Goal: Task Accomplishment & Management: Use online tool/utility

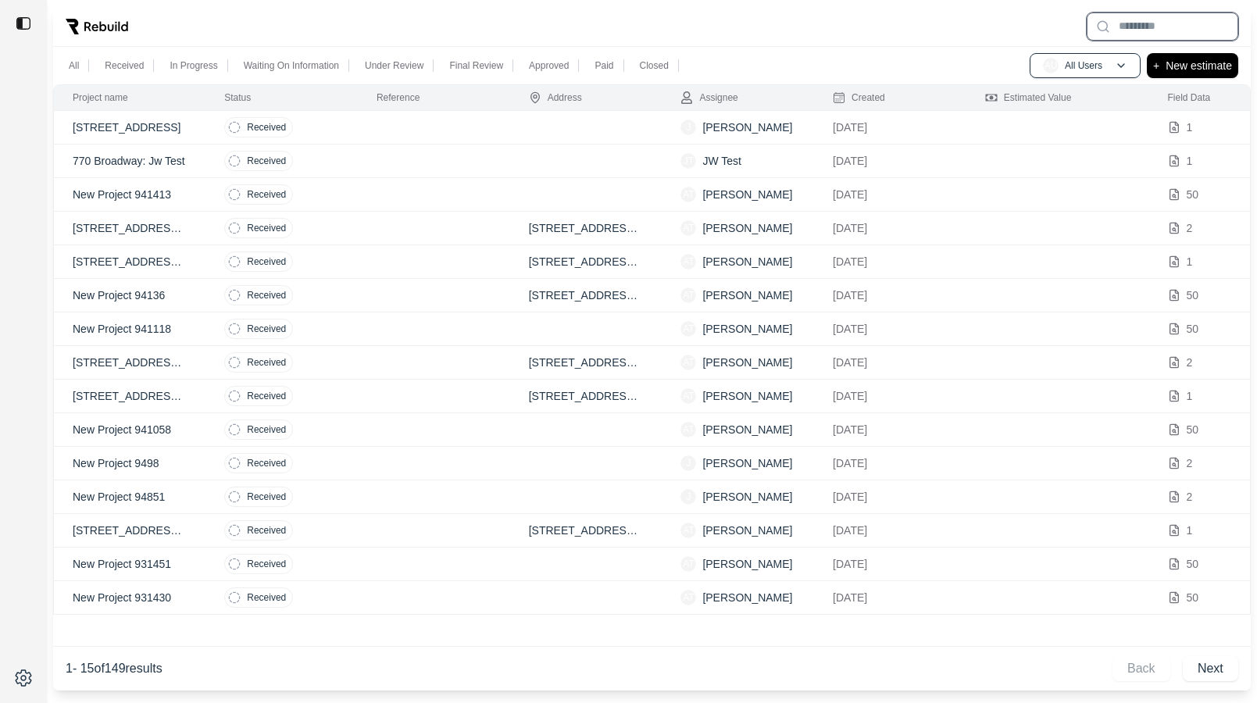
click at [1143, 24] on input "text" at bounding box center [1163, 26] width 152 height 28
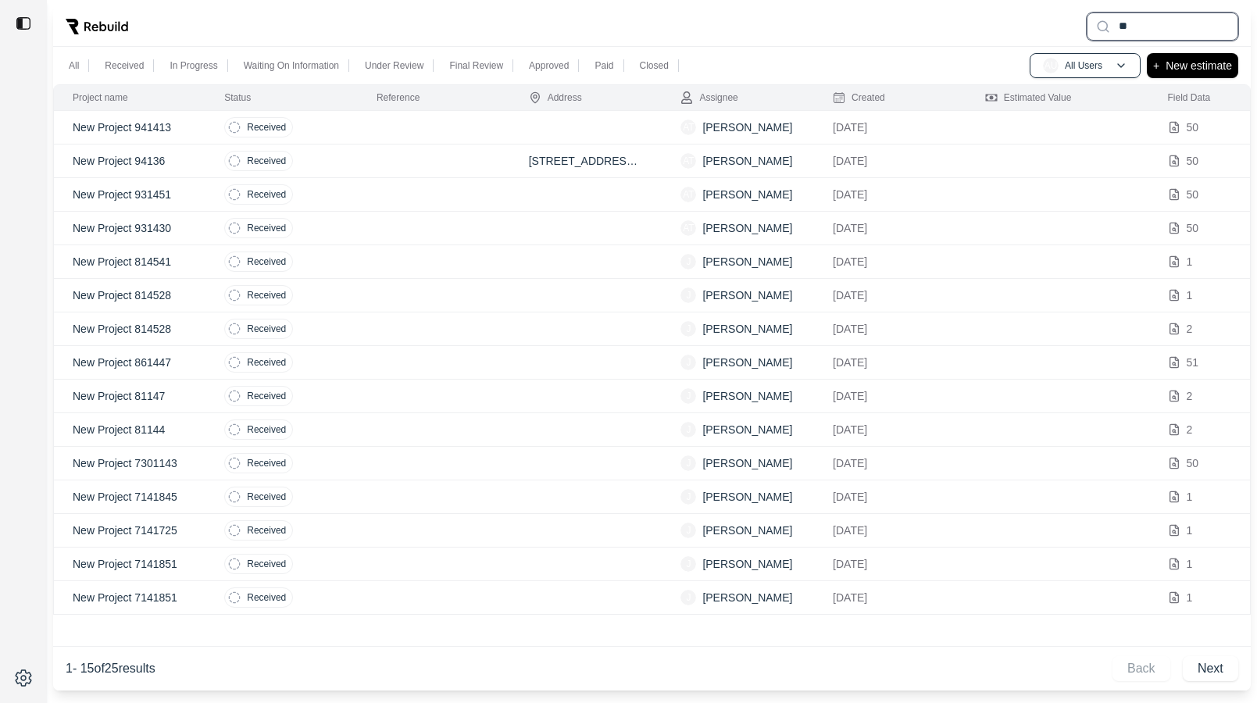
type input "*"
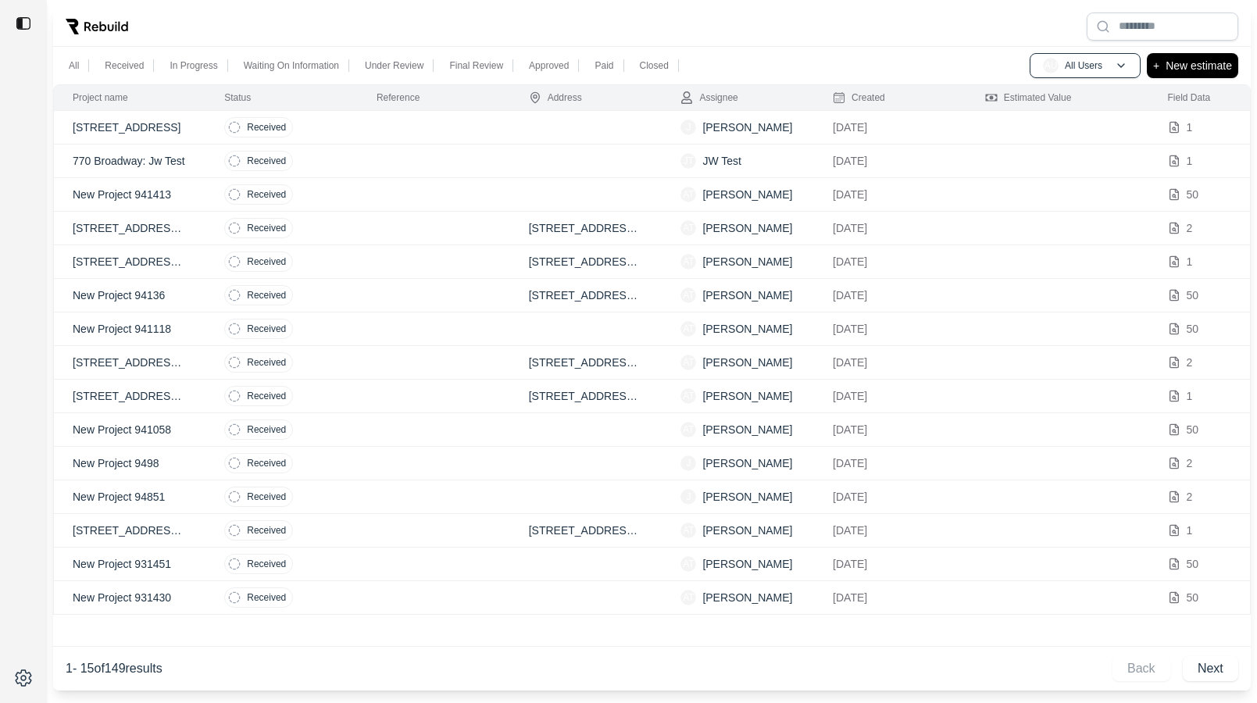
click at [1044, 32] on div at bounding box center [651, 26] width 1197 height 41
click at [648, 66] on p "Closed" at bounding box center [654, 65] width 29 height 12
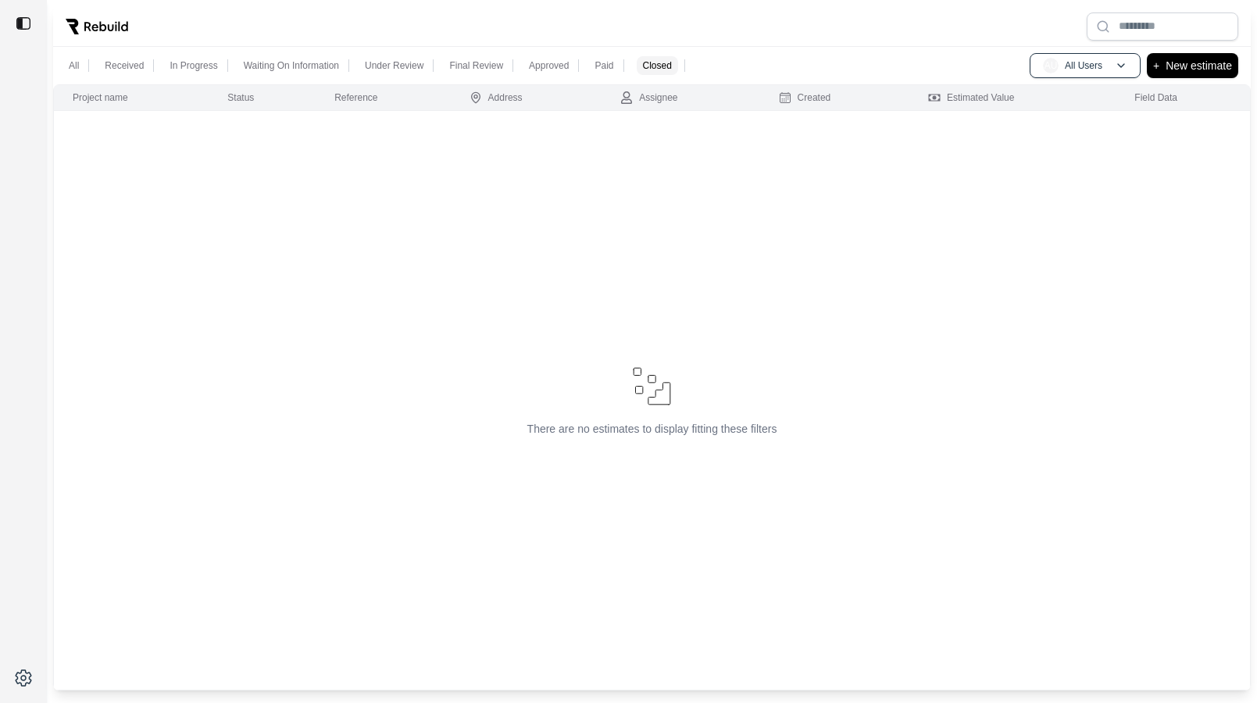
click at [70, 64] on p "All" at bounding box center [74, 65] width 10 height 12
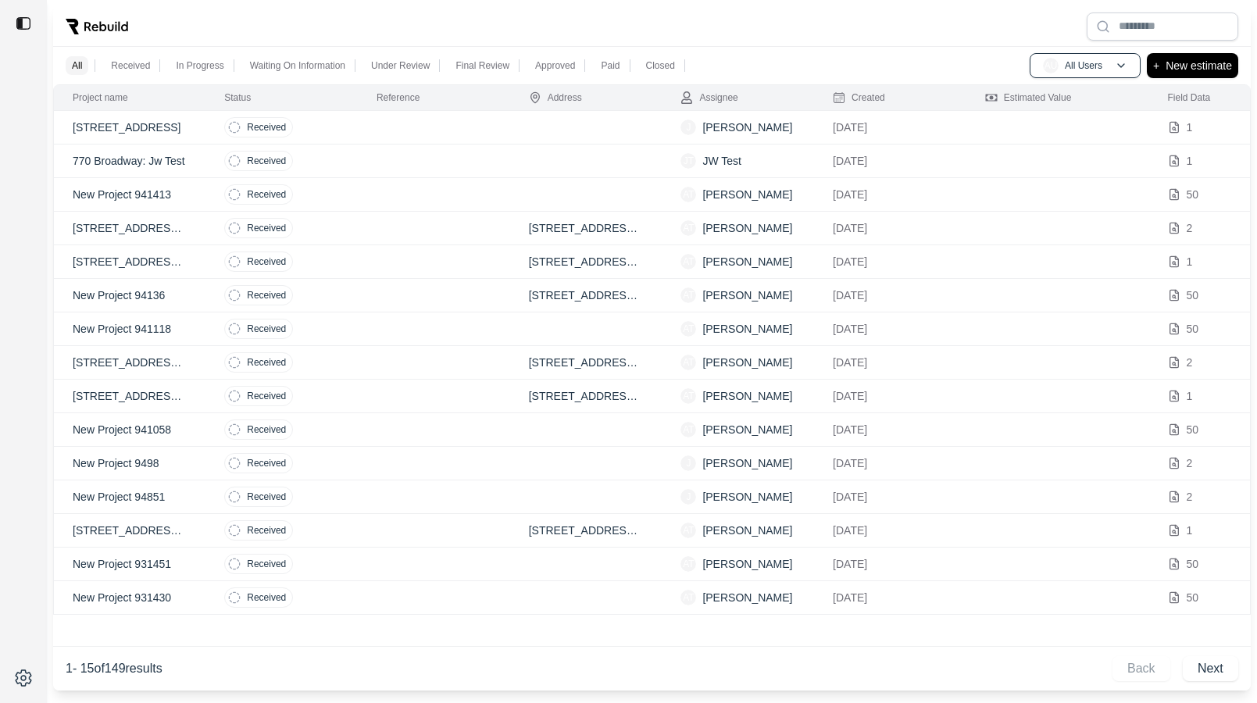
click at [513, 17] on div at bounding box center [651, 26] width 1197 height 41
click at [375, 126] on td at bounding box center [434, 128] width 152 height 34
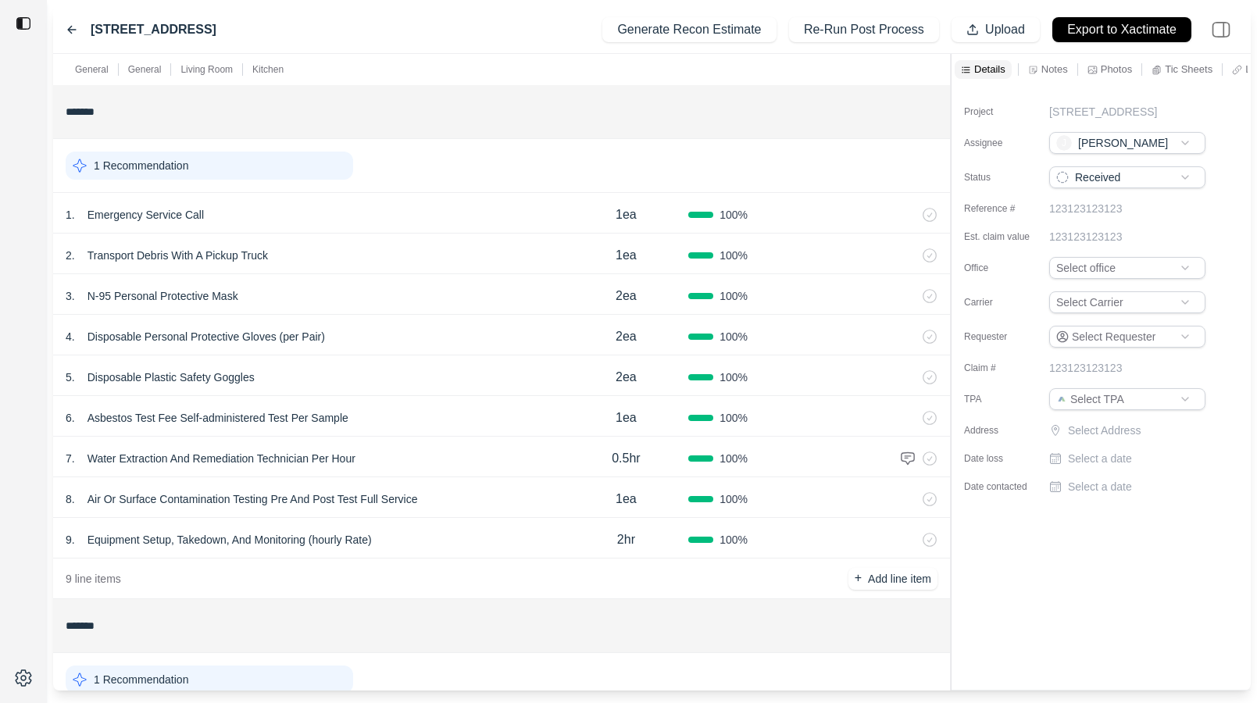
scroll to position [453, 0]
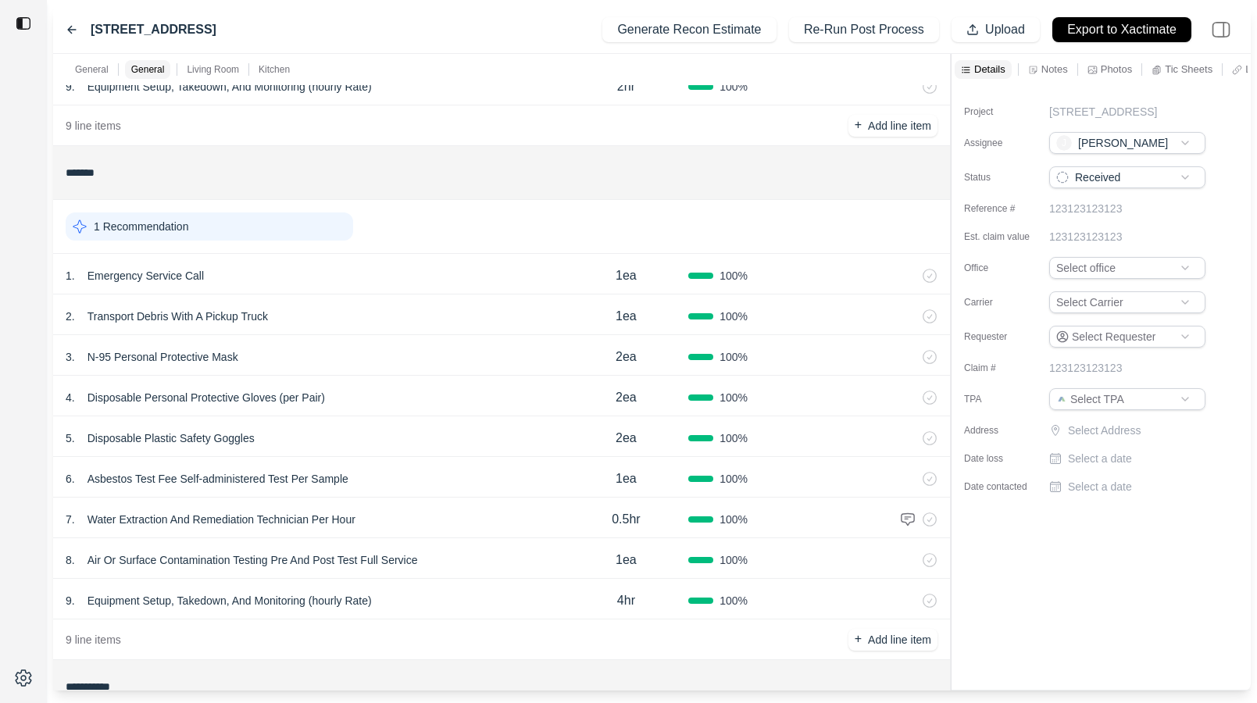
click at [423, 314] on div "2 . Transport Debris With A Pickup Truck" at bounding box center [315, 316] width 498 height 22
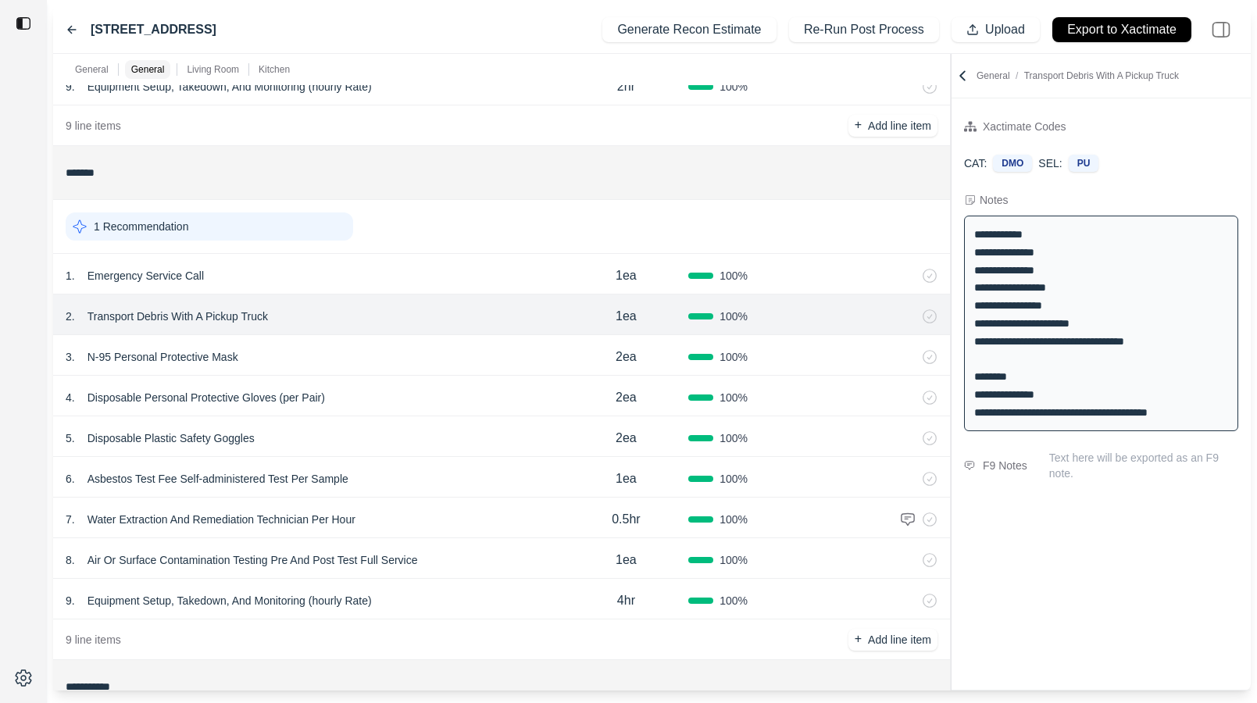
click at [423, 351] on div "3 . N-95 Personal Protective Mask" at bounding box center [315, 357] width 498 height 22
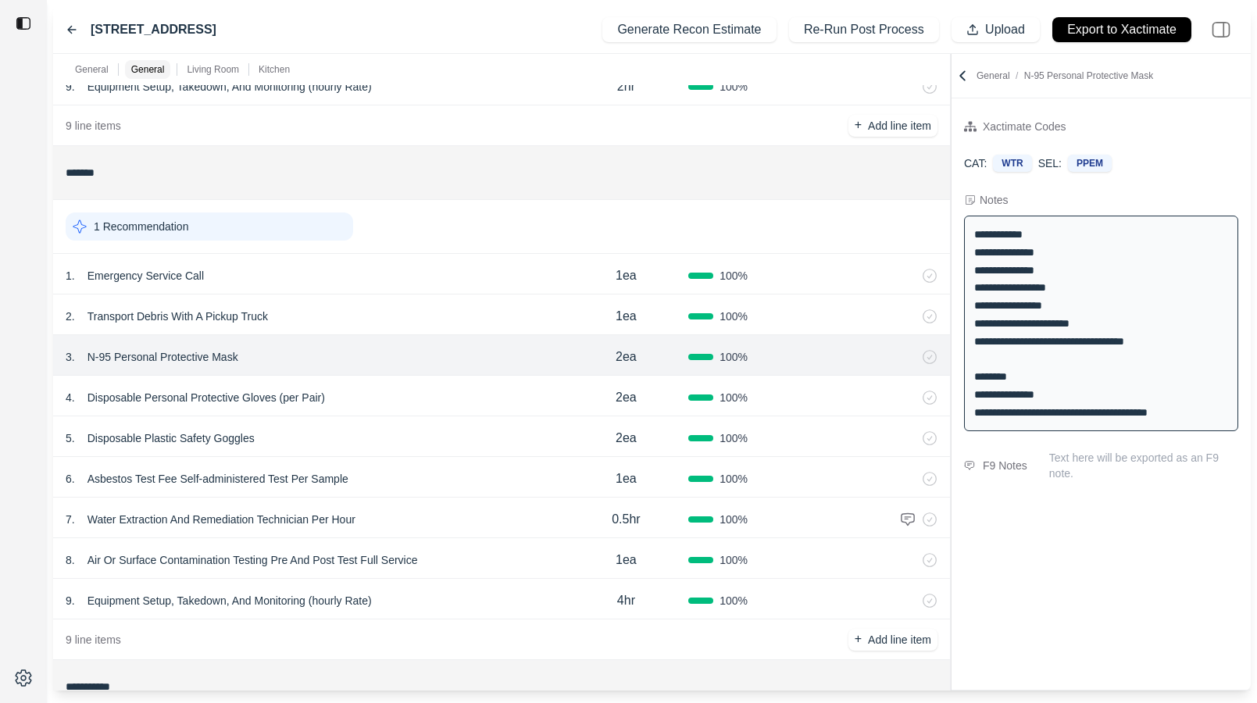
scroll to position [655, 0]
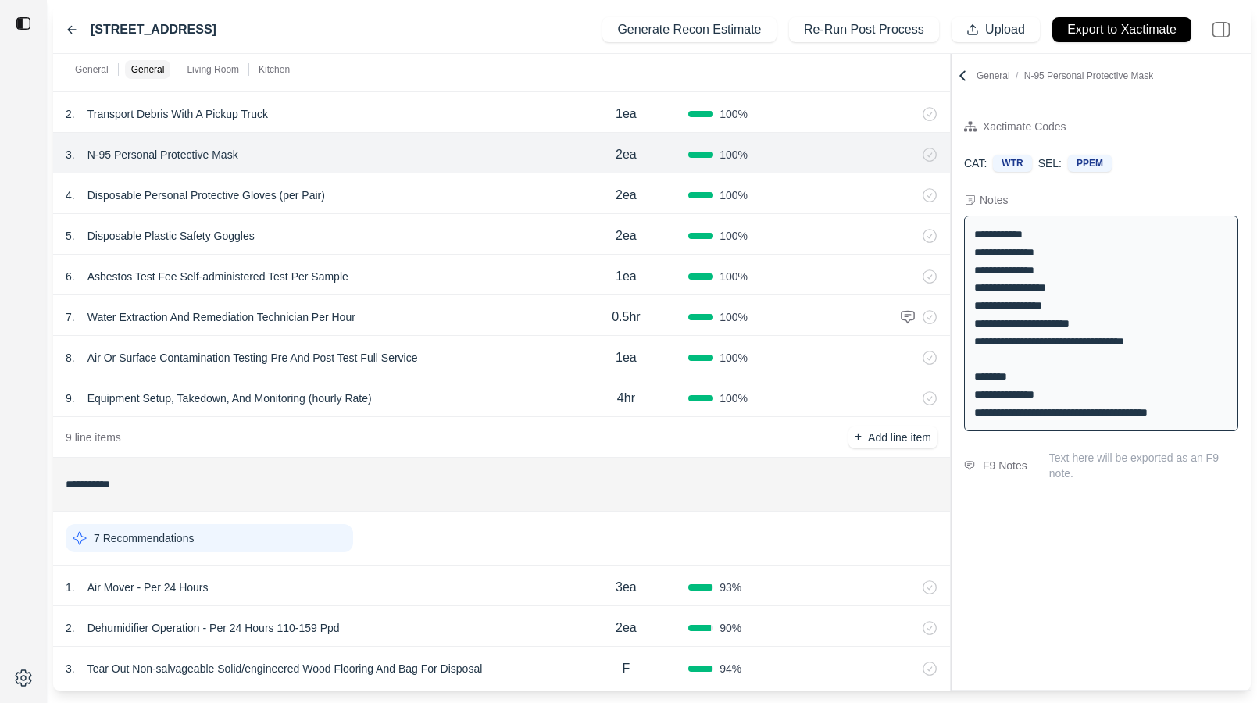
click at [466, 355] on div "8 . Air Or Surface Contamination Testing Pre And Post Test Full Service" at bounding box center [315, 358] width 498 height 22
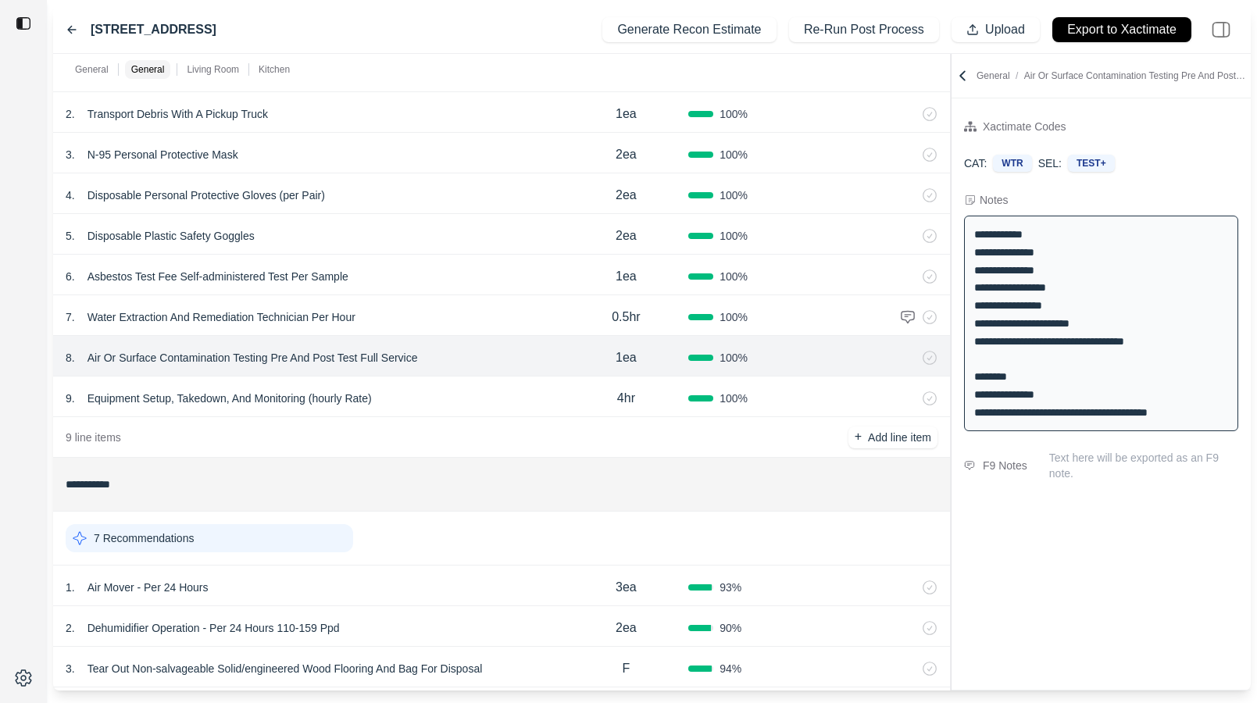
click at [466, 322] on div "7 . Water Extraction And Remediation Technician Per Hour" at bounding box center [315, 317] width 498 height 22
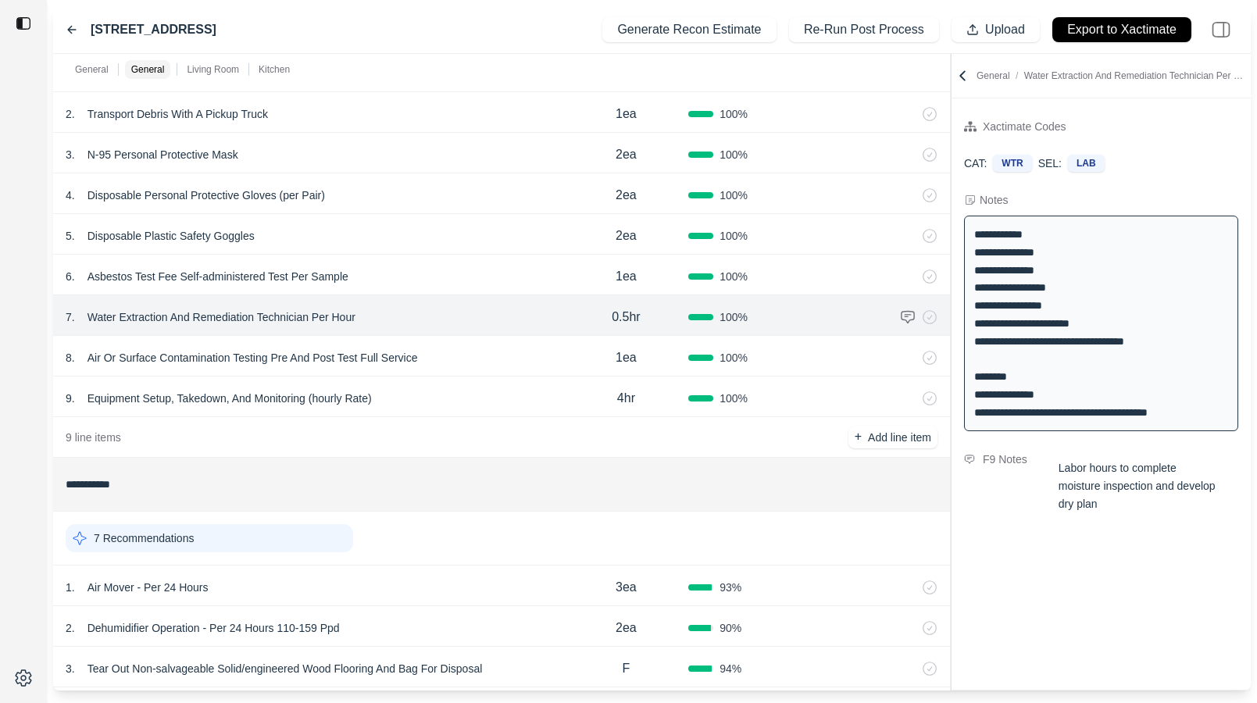
click at [469, 283] on div "6 . Asbestos Test Fee Self-administered Test Per Sample" at bounding box center [315, 277] width 498 height 22
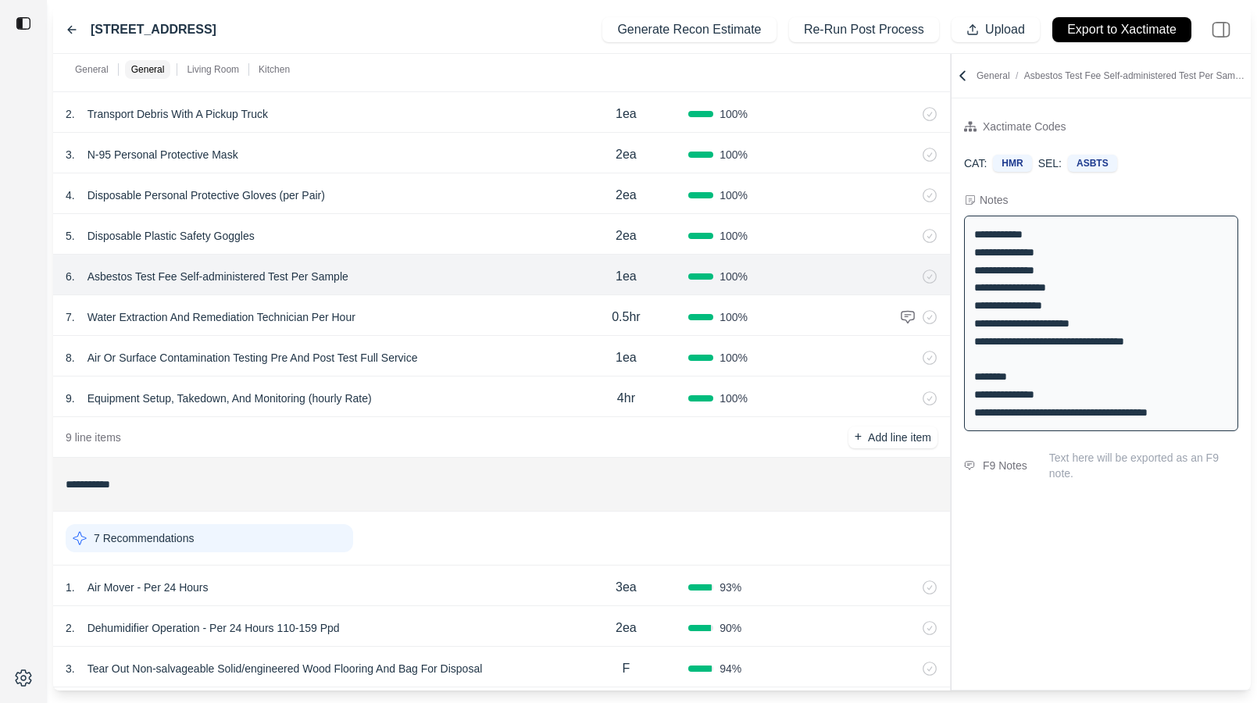
click at [471, 251] on div "5 . Disposable Plastic Safety Goggles 2ea 100 %" at bounding box center [501, 234] width 897 height 41
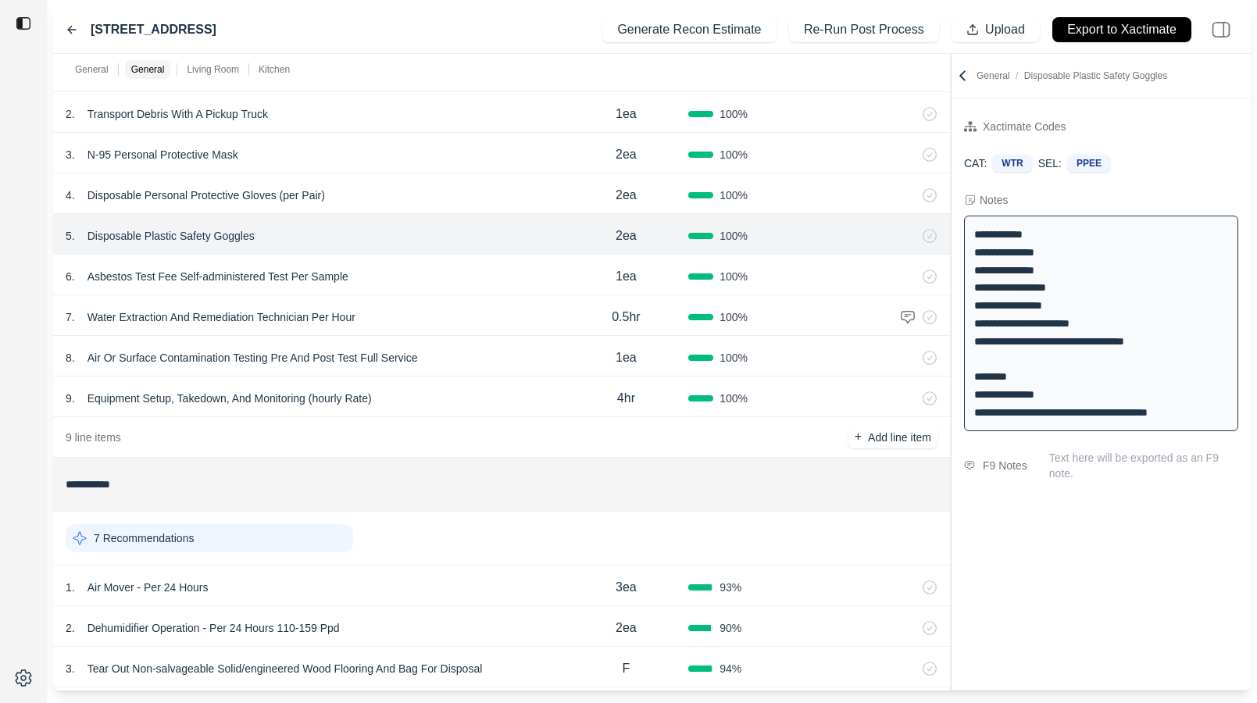
click at [471, 251] on div "5 . Disposable Plastic Safety Goggles 2ea 100 %" at bounding box center [501, 234] width 897 height 41
click at [477, 209] on div "4 . Disposable Personal Protective Gloves (per Pair) 2ea 100 %" at bounding box center [501, 193] width 897 height 41
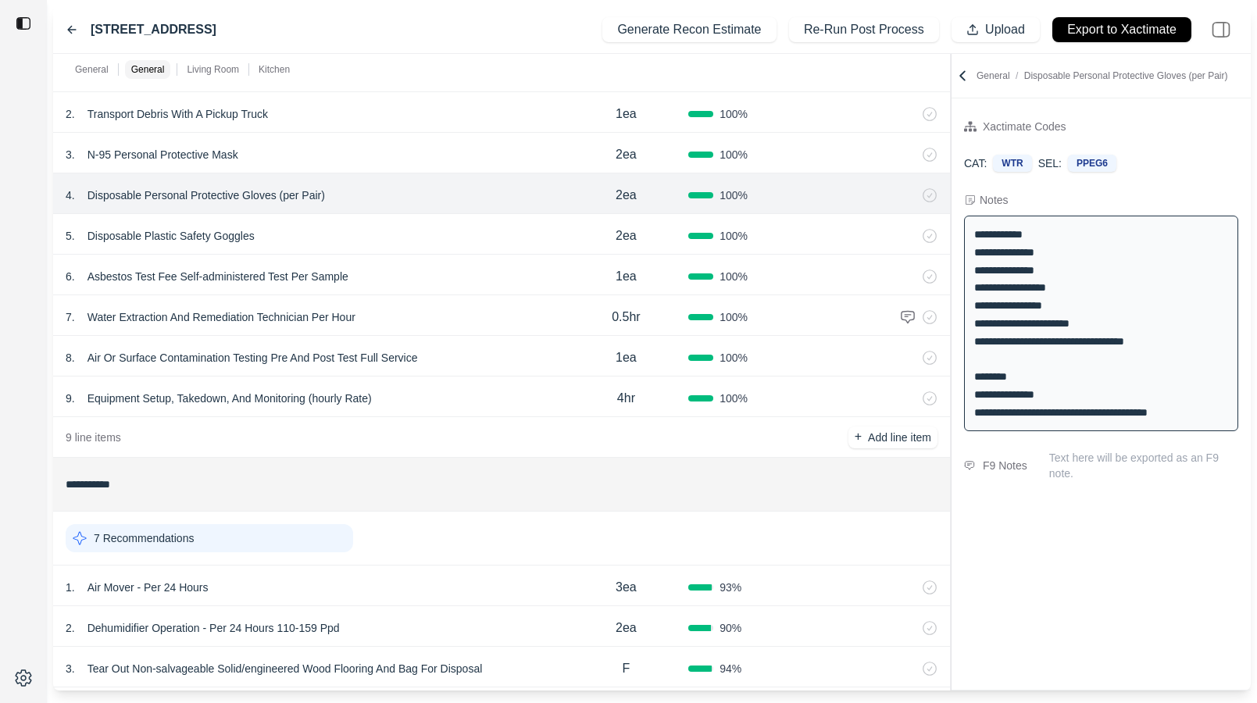
click at [481, 161] on div "3 . N-95 Personal Protective Mask" at bounding box center [315, 155] width 498 height 22
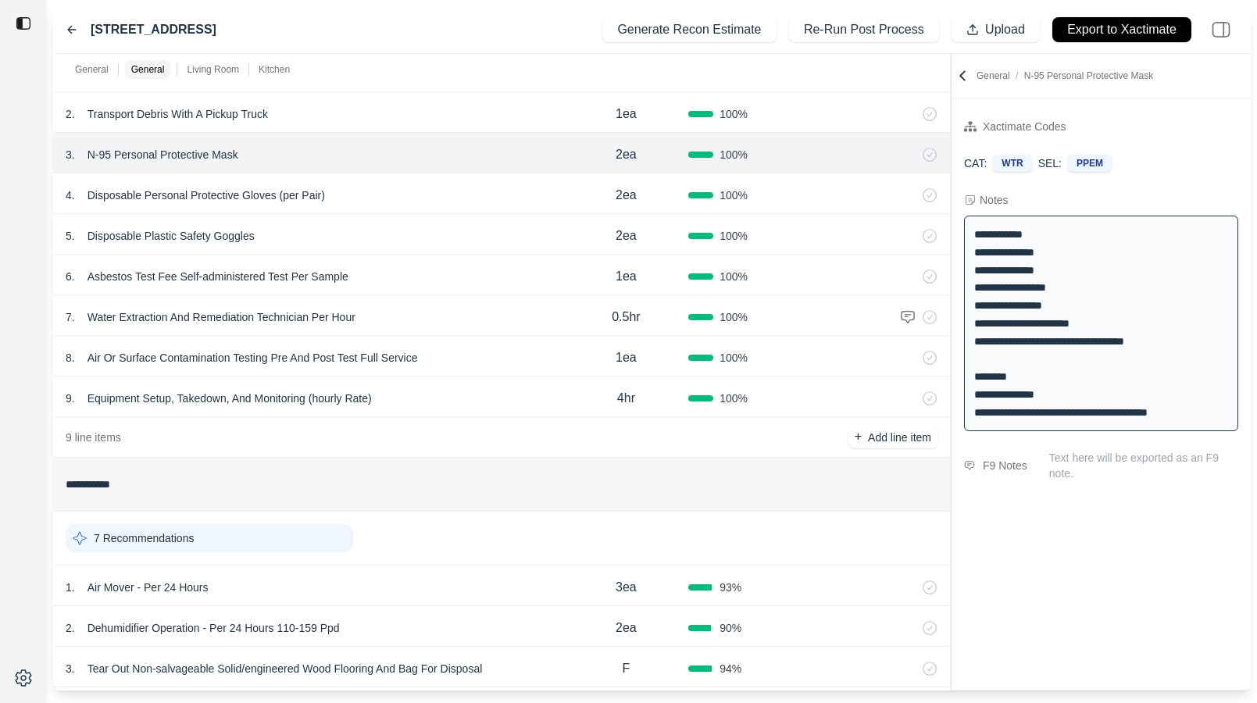
click at [479, 194] on div "4 . Disposable Personal Protective Gloves (per Pair)" at bounding box center [315, 195] width 498 height 22
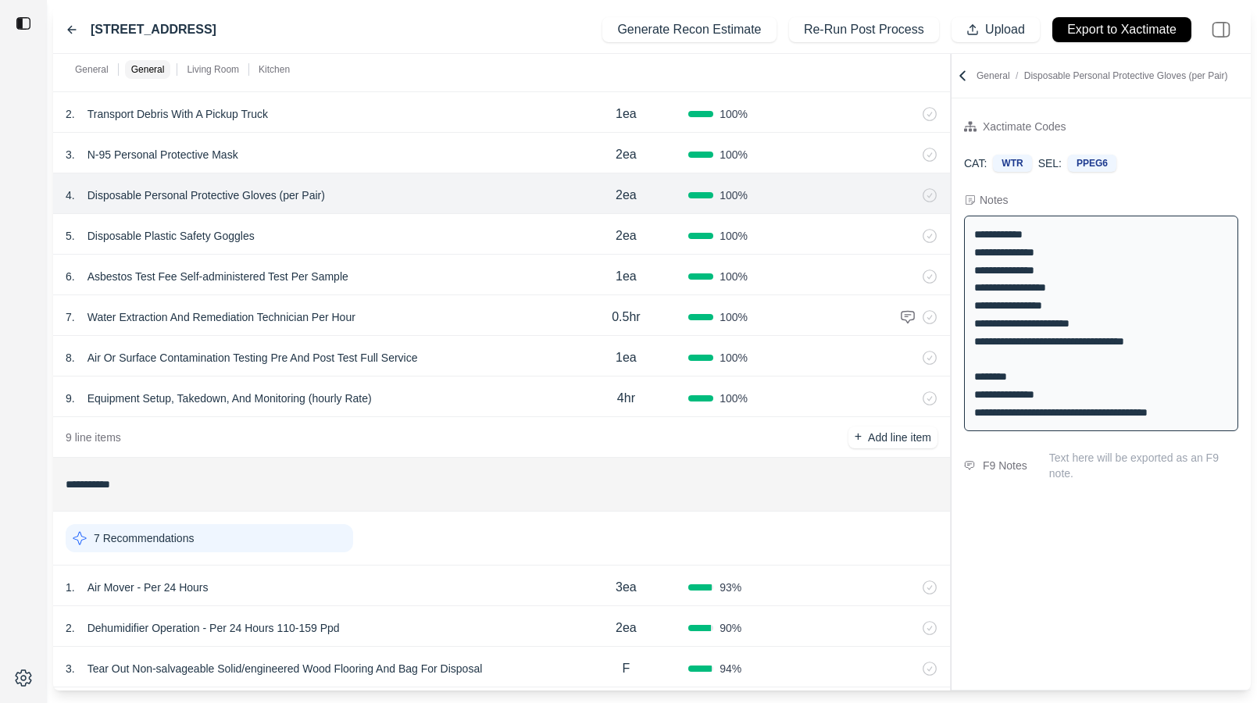
click at [477, 226] on div "5 . Disposable Plastic Safety Goggles" at bounding box center [315, 236] width 498 height 22
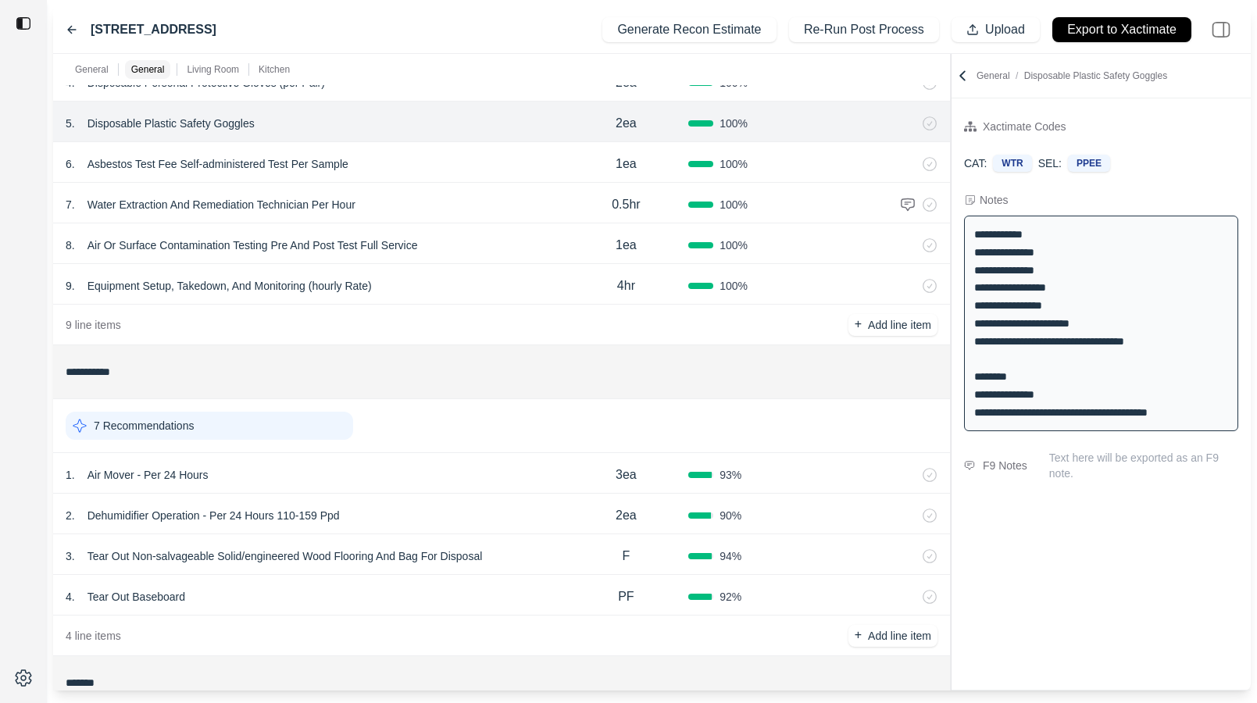
scroll to position [785, 0]
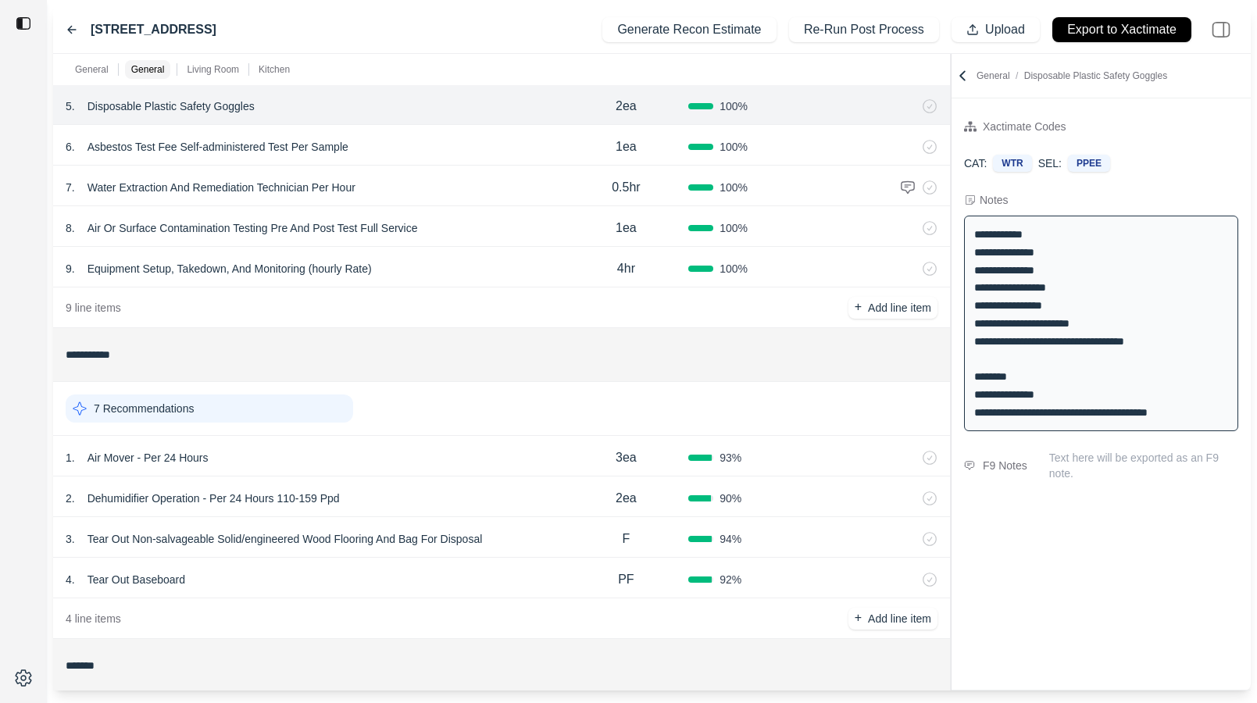
click at [475, 428] on div "7 Recommendations" at bounding box center [502, 408] width 872 height 41
click at [475, 436] on div "1 . Air Mover - Per 24 Hours 3ea 93 %" at bounding box center [501, 456] width 897 height 41
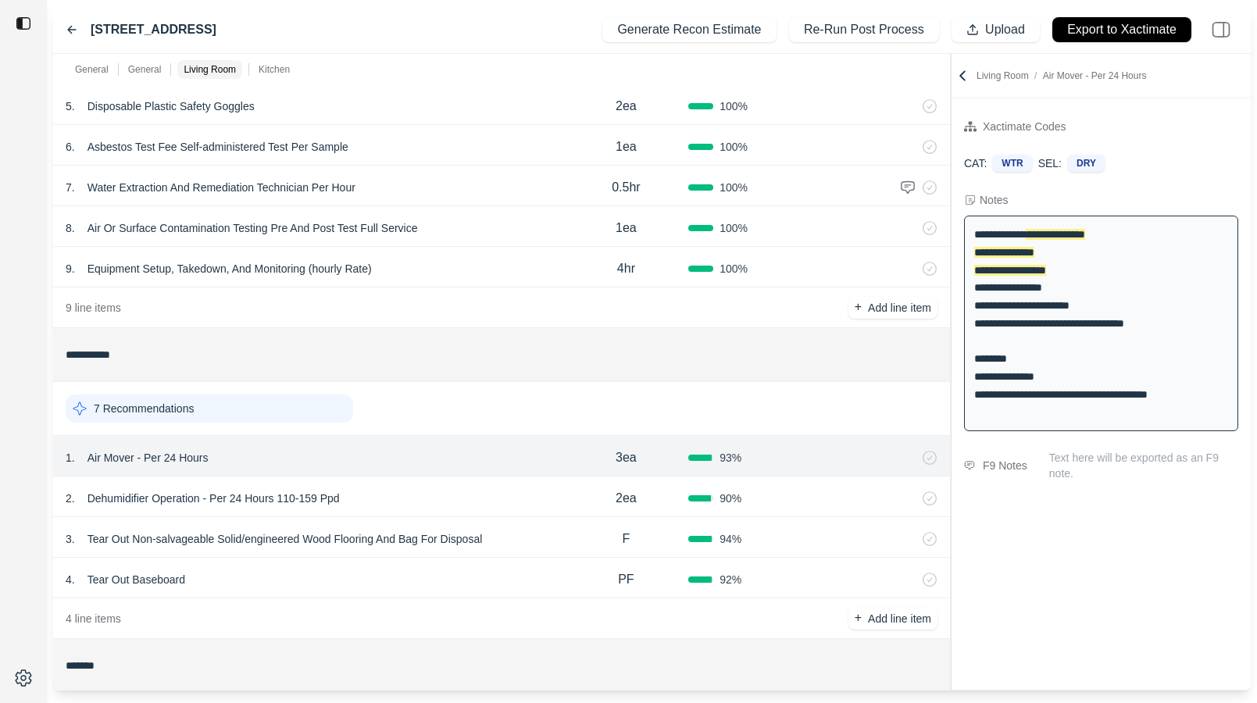
click at [537, 526] on div "3 . Tear Out Non-salvageable Solid/engineered Wood Flooring And Bag For Disposa…" at bounding box center [501, 537] width 897 height 41
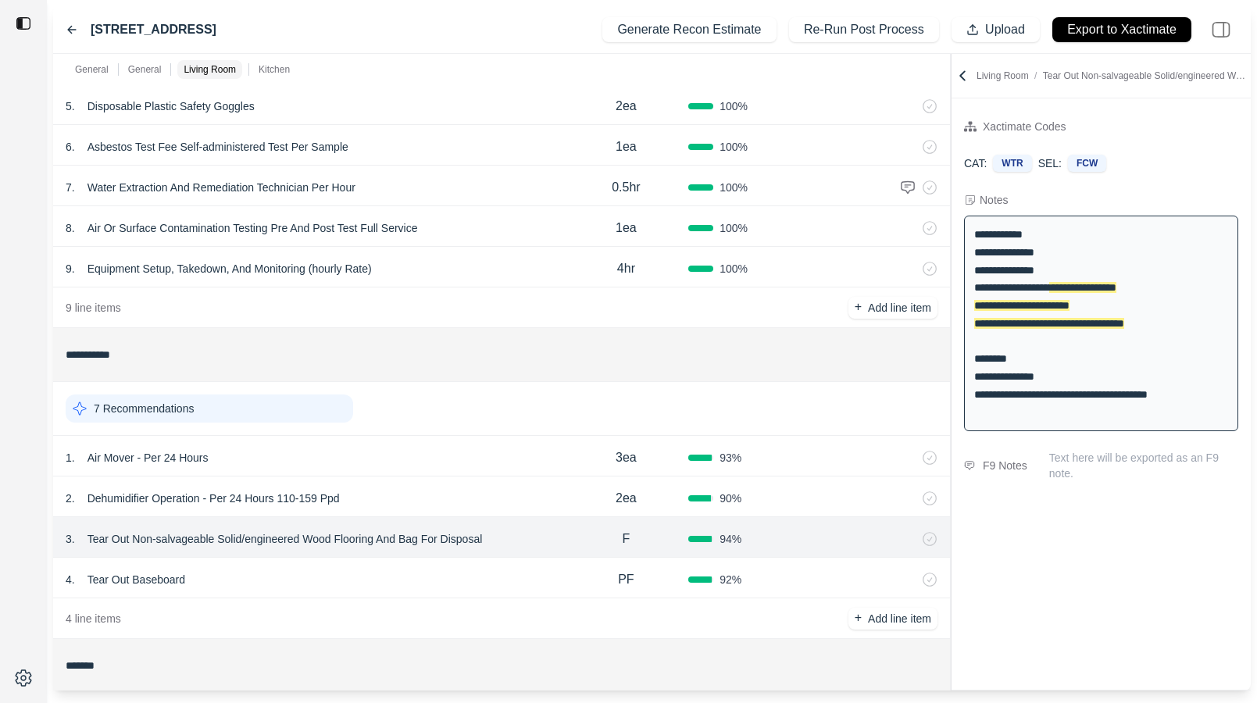
click at [474, 558] on div "4 . Tear Out Baseboard PF 92 %" at bounding box center [501, 578] width 897 height 41
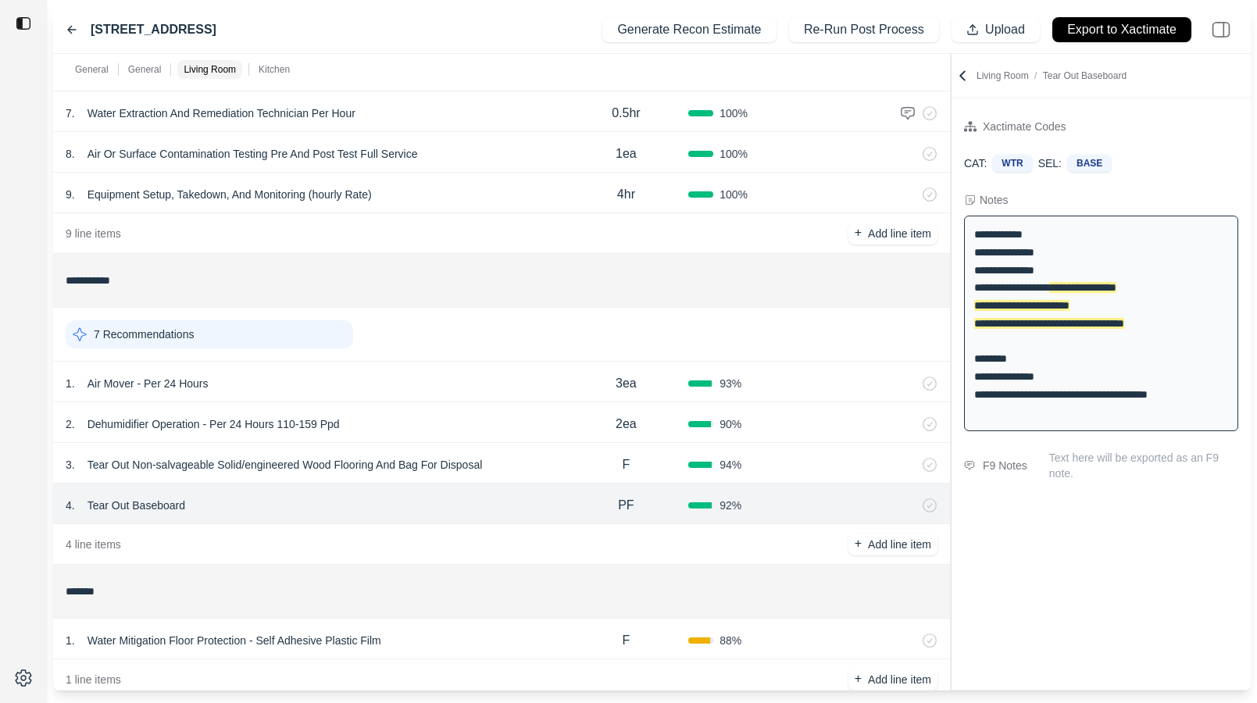
scroll to position [894, 0]
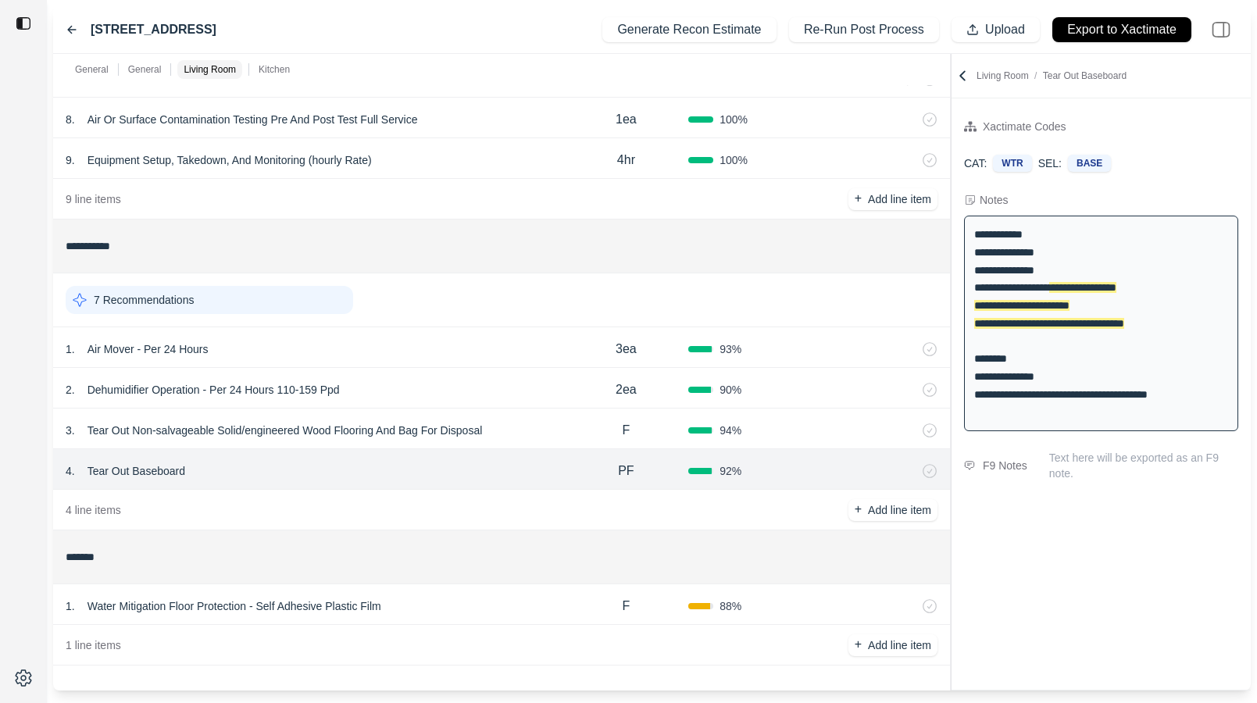
click at [471, 608] on div "1 . Water Mitigation Floor Protection - Self Adhesive Plastic Film" at bounding box center [315, 606] width 498 height 22
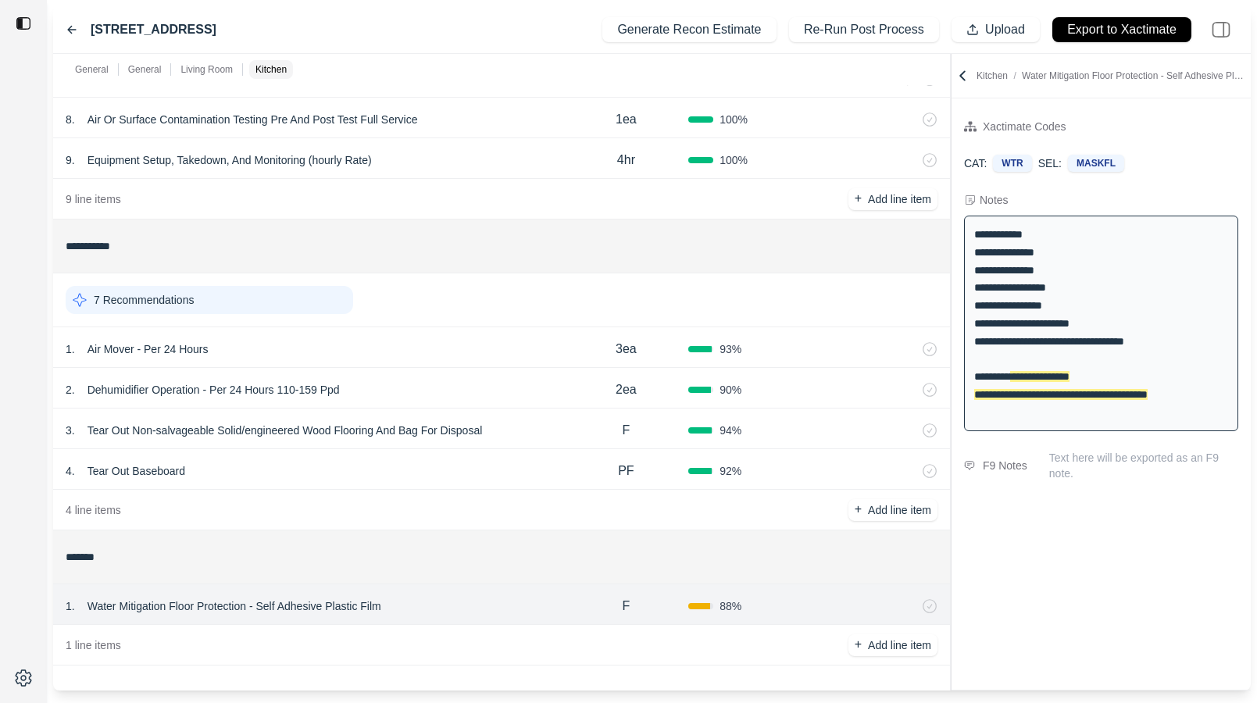
click at [489, 362] on div "1 . Air Mover - Per 24 Hours 3ea 93 %" at bounding box center [501, 347] width 897 height 41
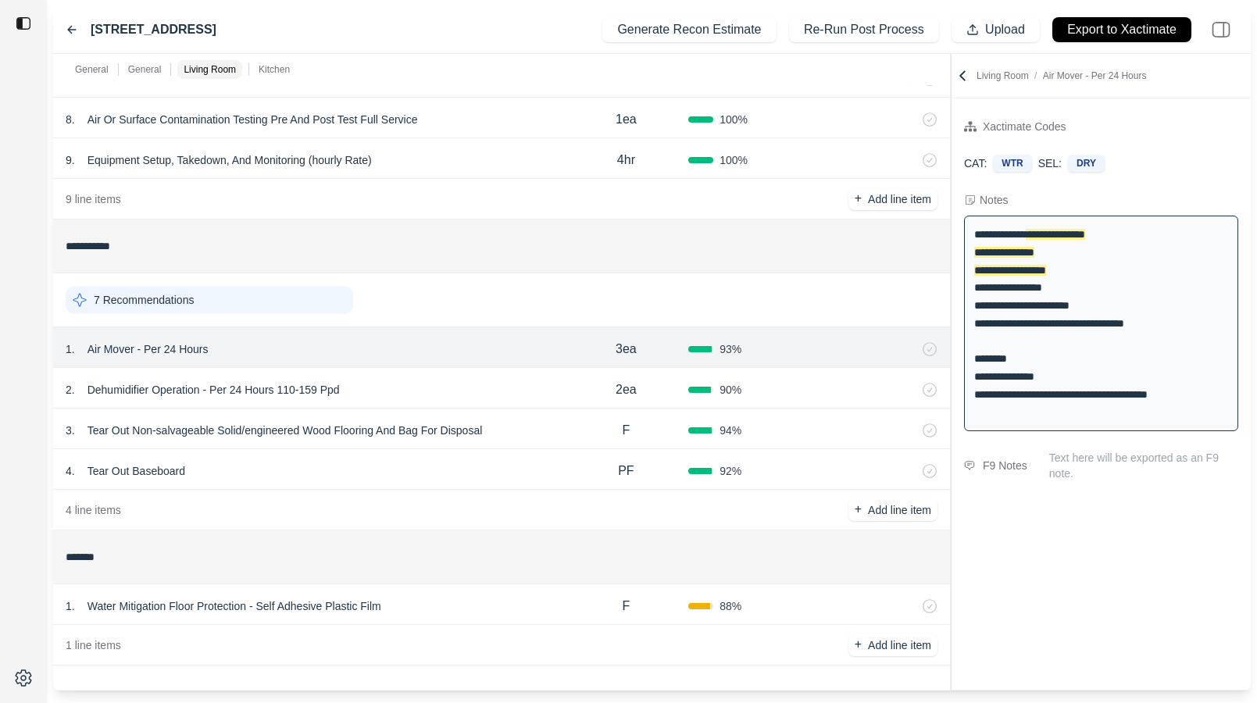
click at [488, 379] on div "2 . Dehumidifier Operation - Per 24 Hours 110-159 Ppd" at bounding box center [315, 390] width 498 height 22
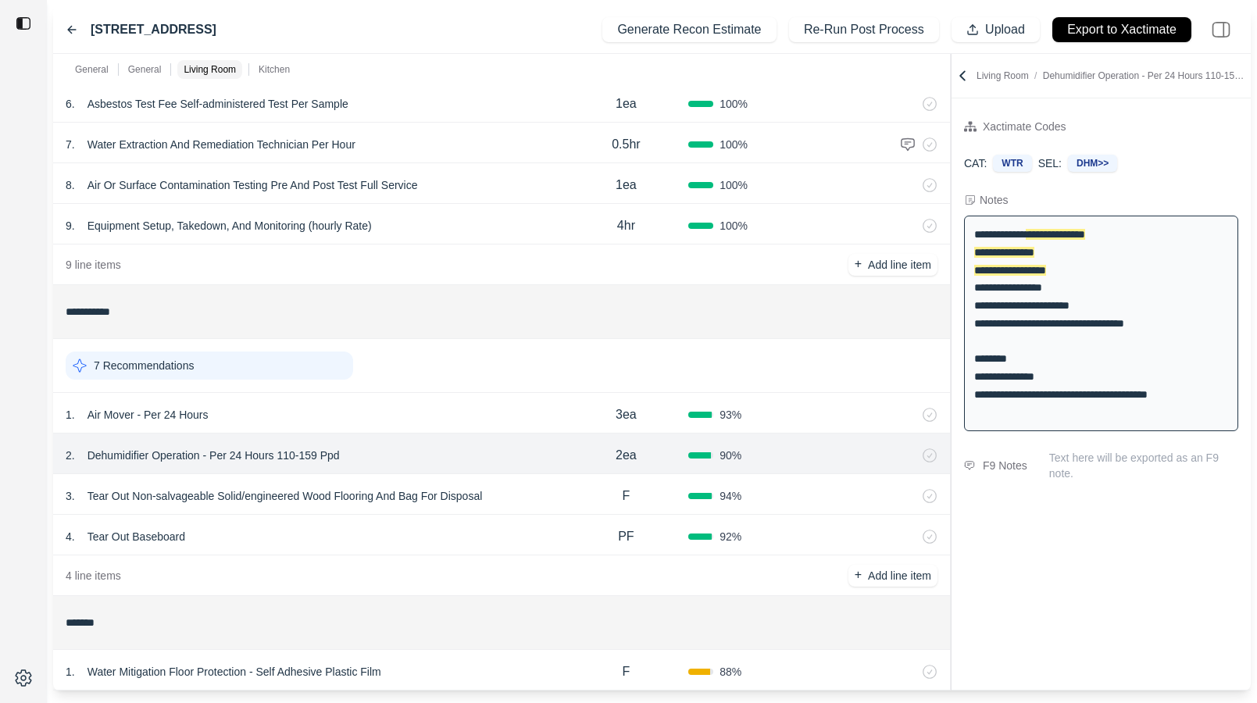
scroll to position [762, 0]
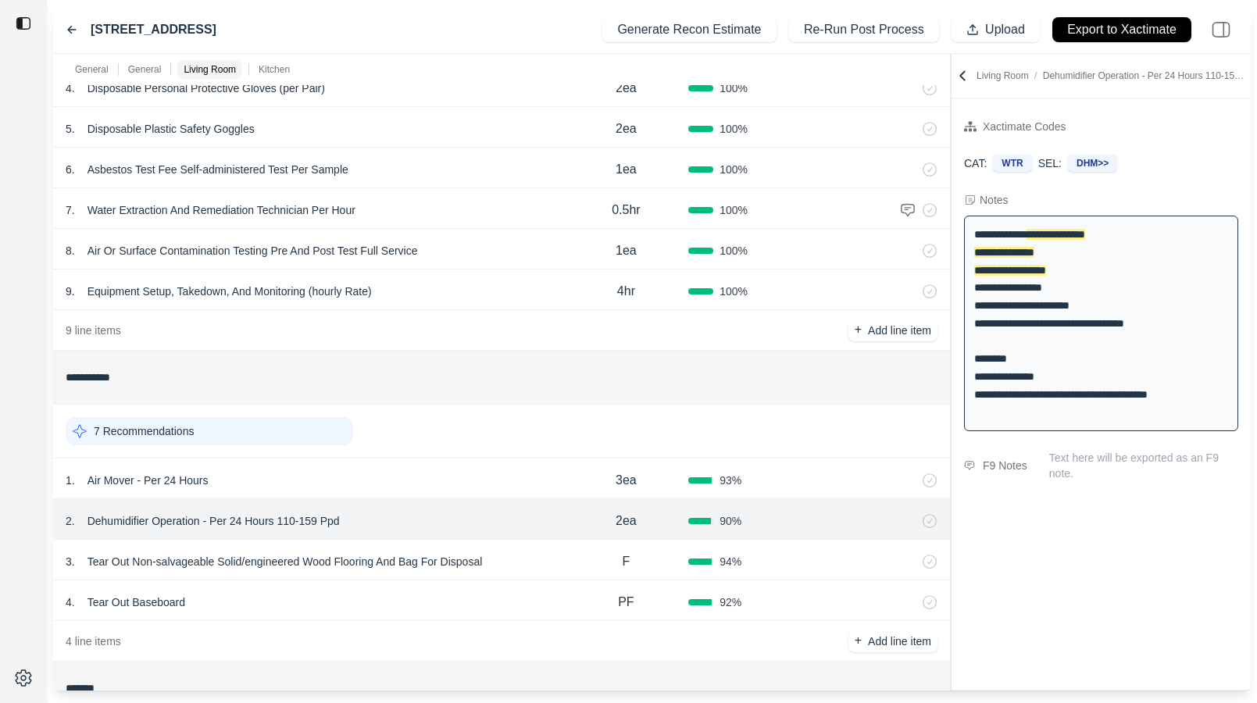
click at [491, 201] on div "7 . Water Extraction And Remediation Technician Per Hour" at bounding box center [315, 210] width 498 height 22
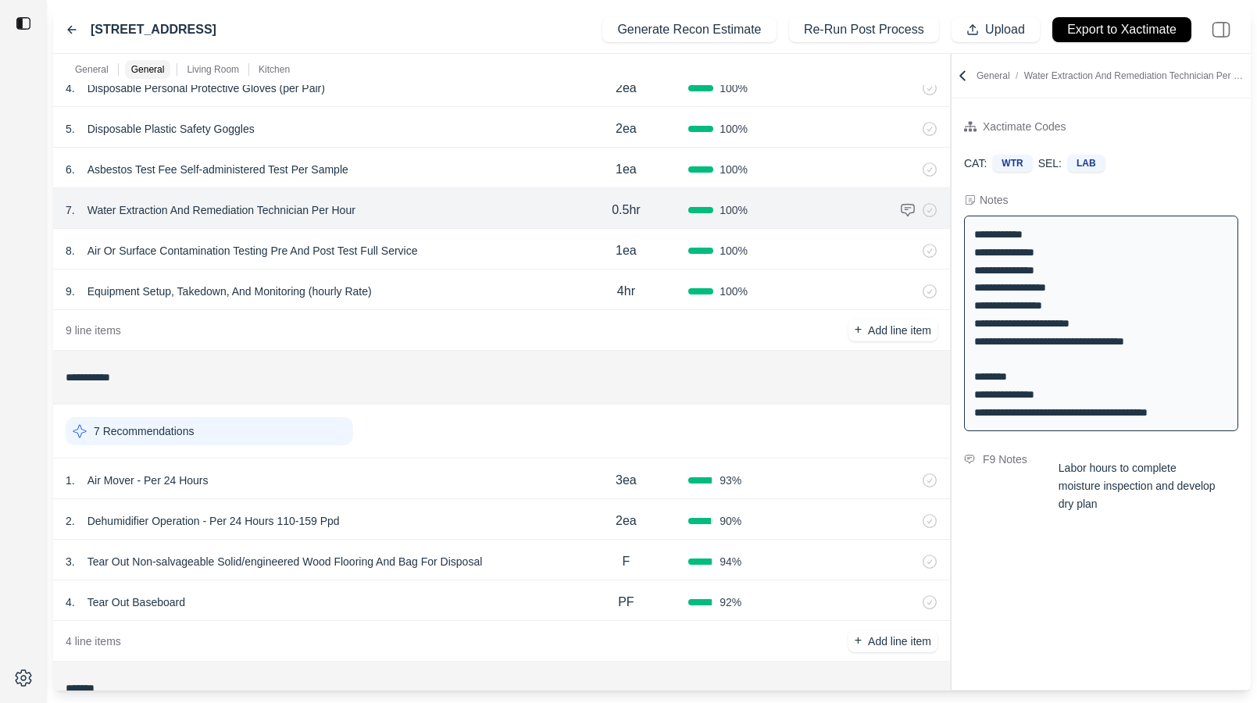
scroll to position [673, 0]
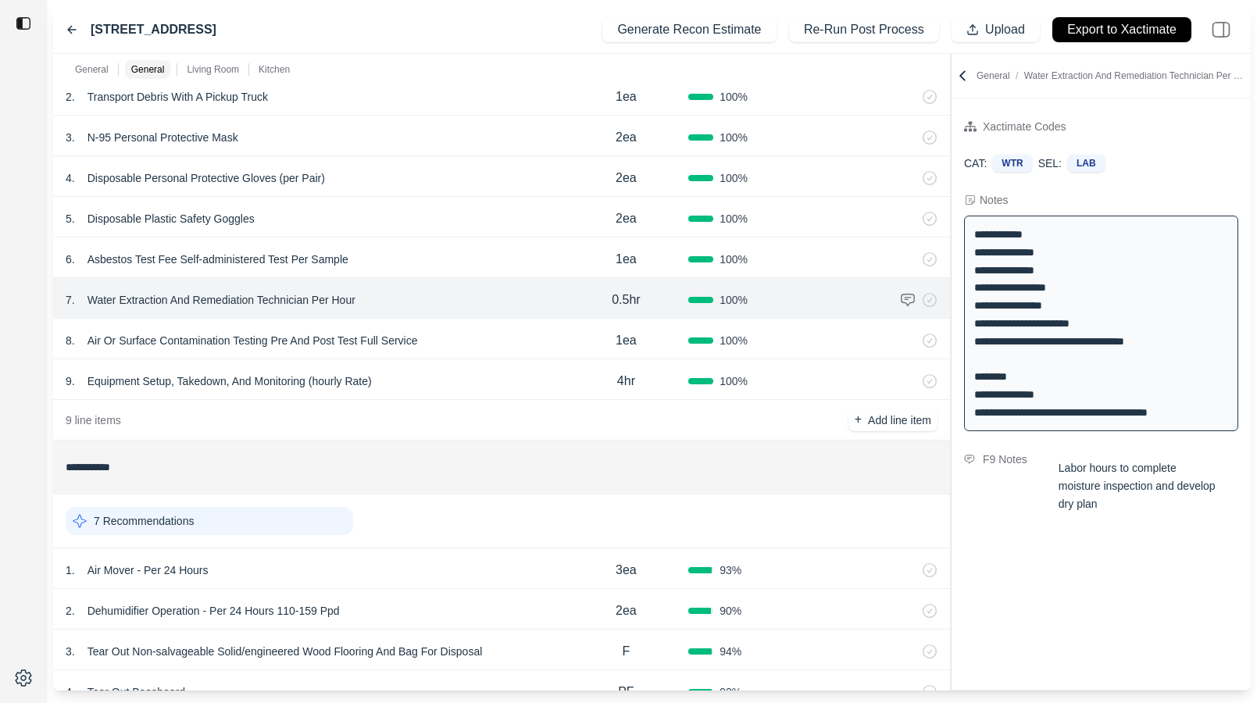
click at [491, 160] on div "4 . Disposable Personal Protective Gloves (per Pair) 2ea 100 %" at bounding box center [501, 176] width 897 height 41
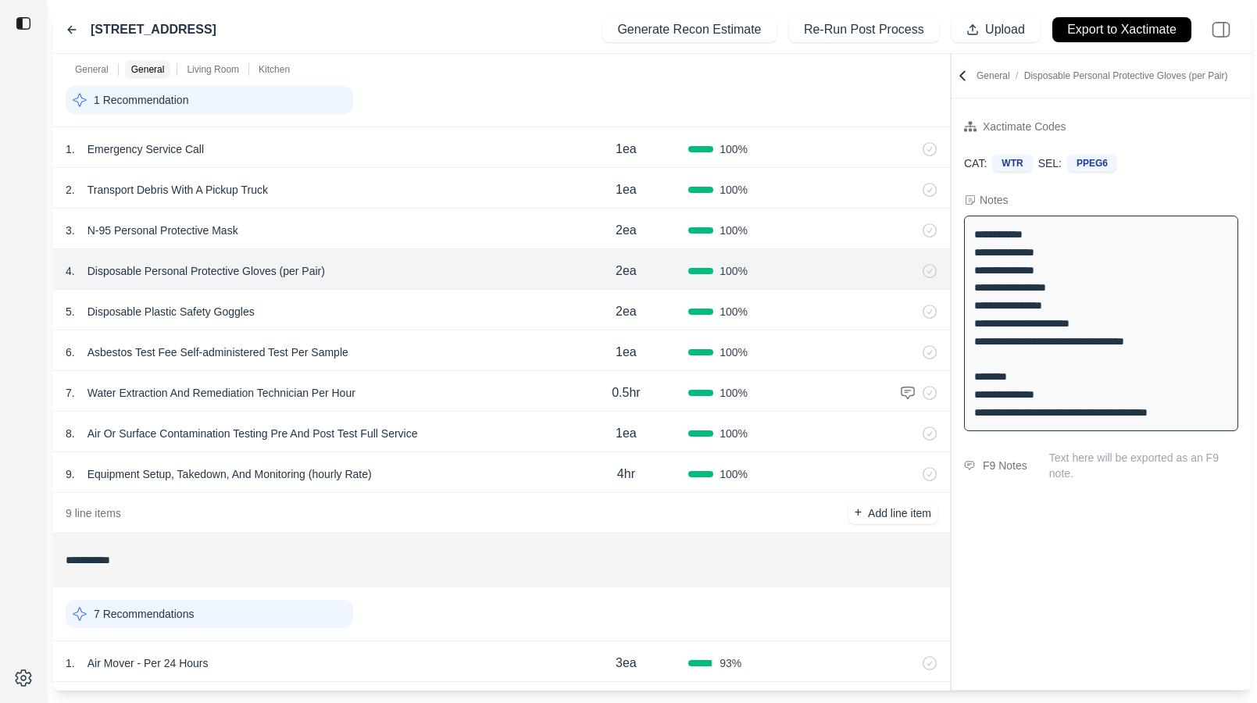
scroll to position [512, 0]
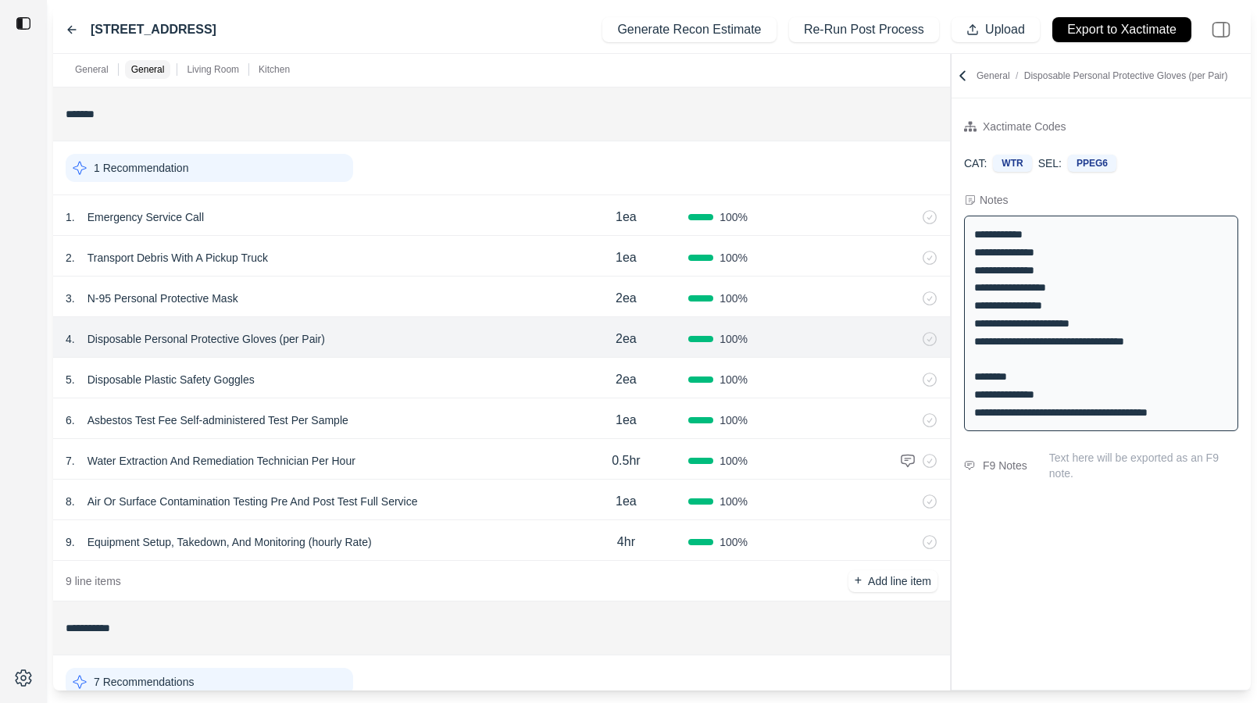
click at [92, 61] on div "General" at bounding box center [92, 69] width 40 height 19
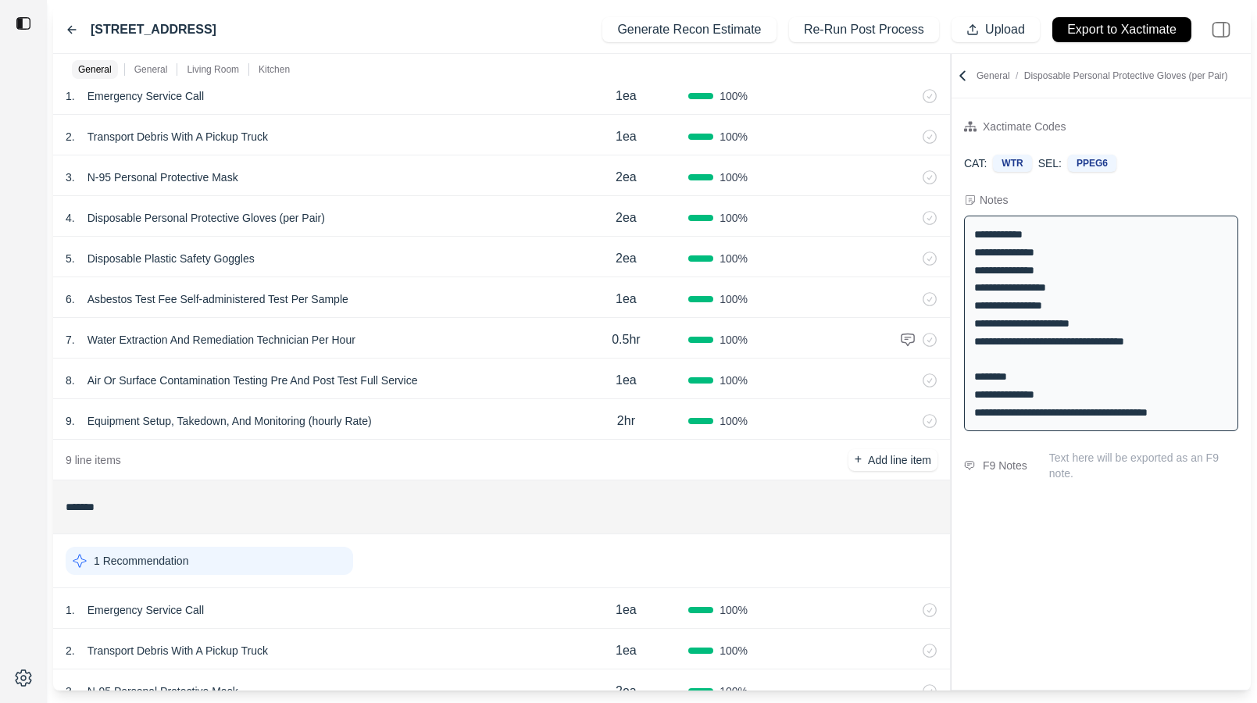
scroll to position [850, 0]
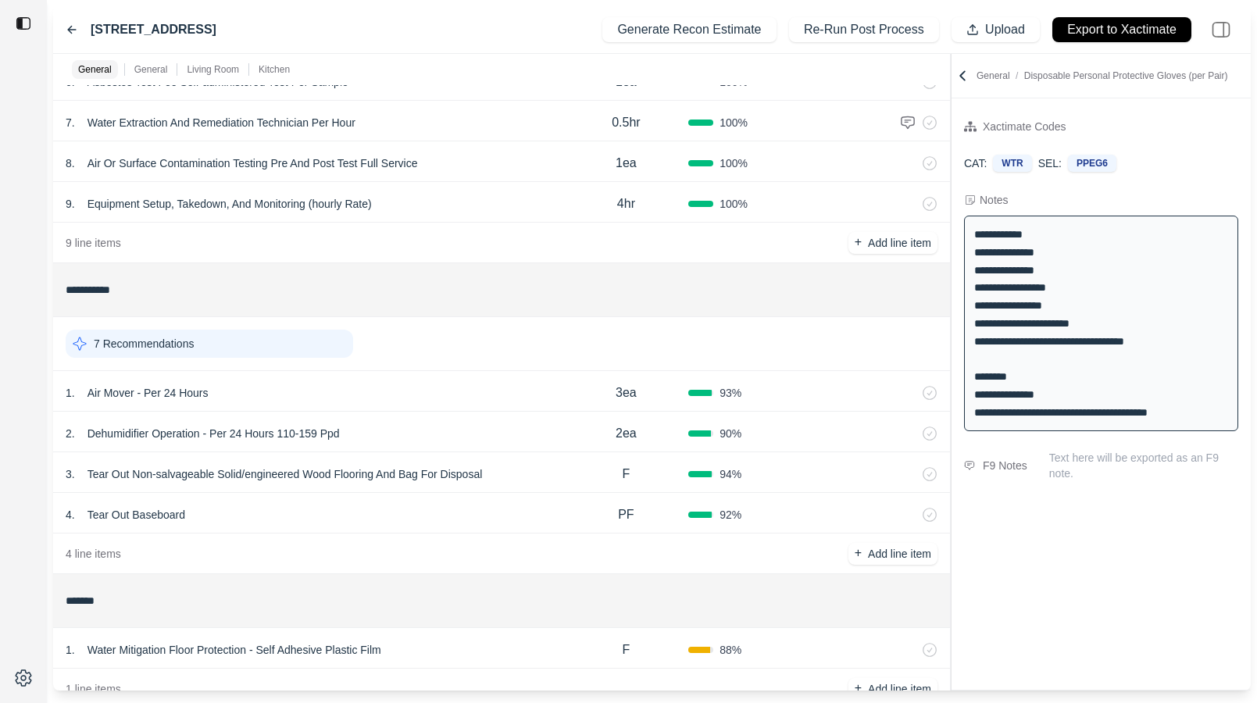
click at [457, 394] on div "1 . Air Mover - Per 24 Hours" at bounding box center [315, 393] width 498 height 22
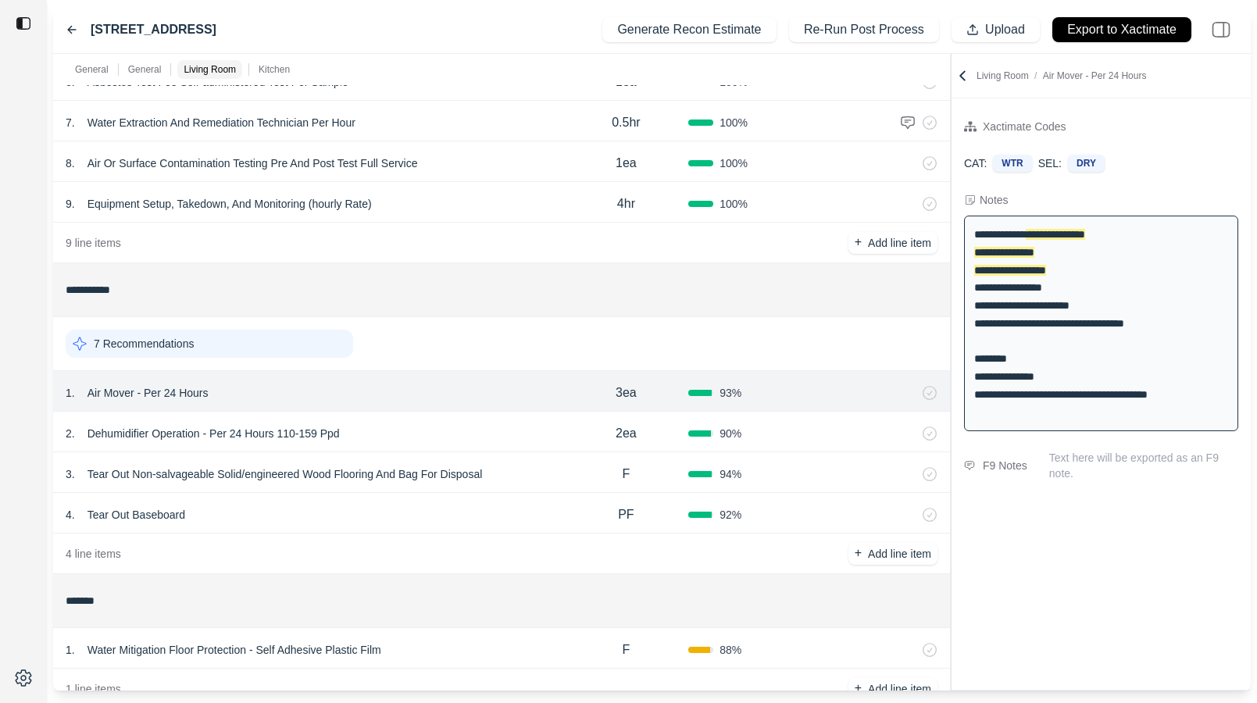
click at [530, 480] on div "3 . Tear Out Non-salvageable Solid/engineered Wood Flooring And Bag For Disposal" at bounding box center [315, 474] width 498 height 22
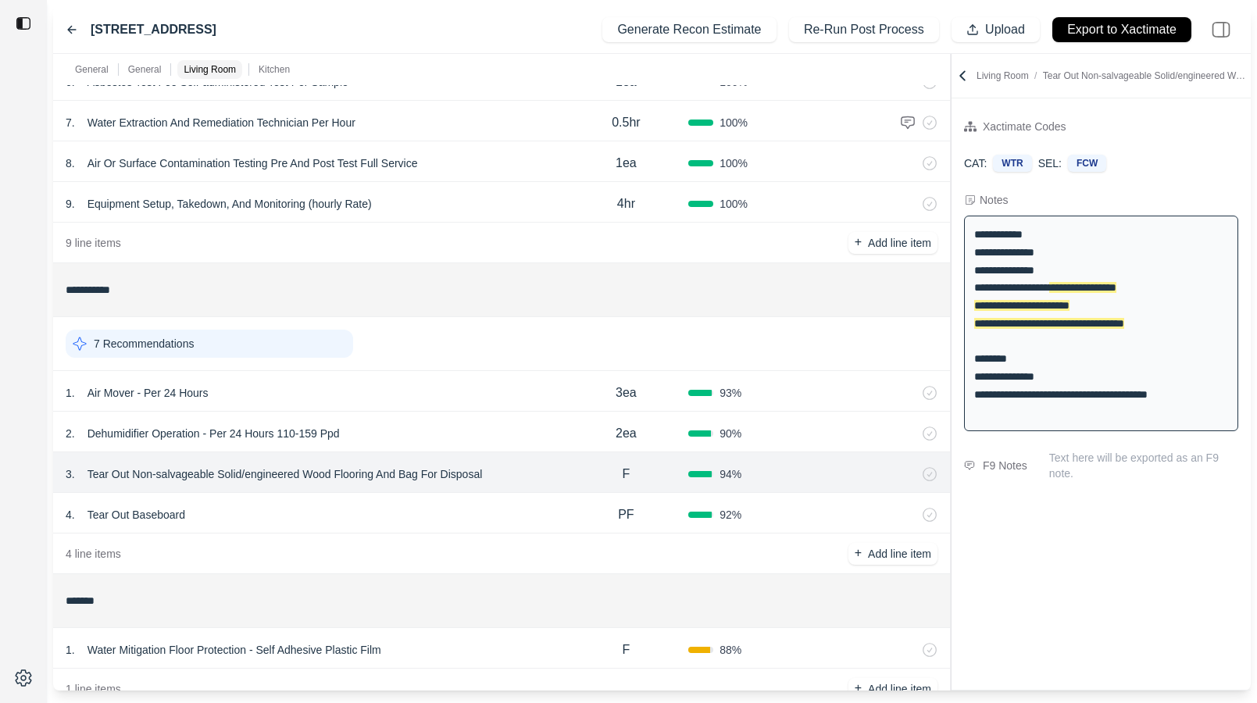
click at [473, 522] on div "4 . Tear Out Baseboard" at bounding box center [315, 515] width 498 height 22
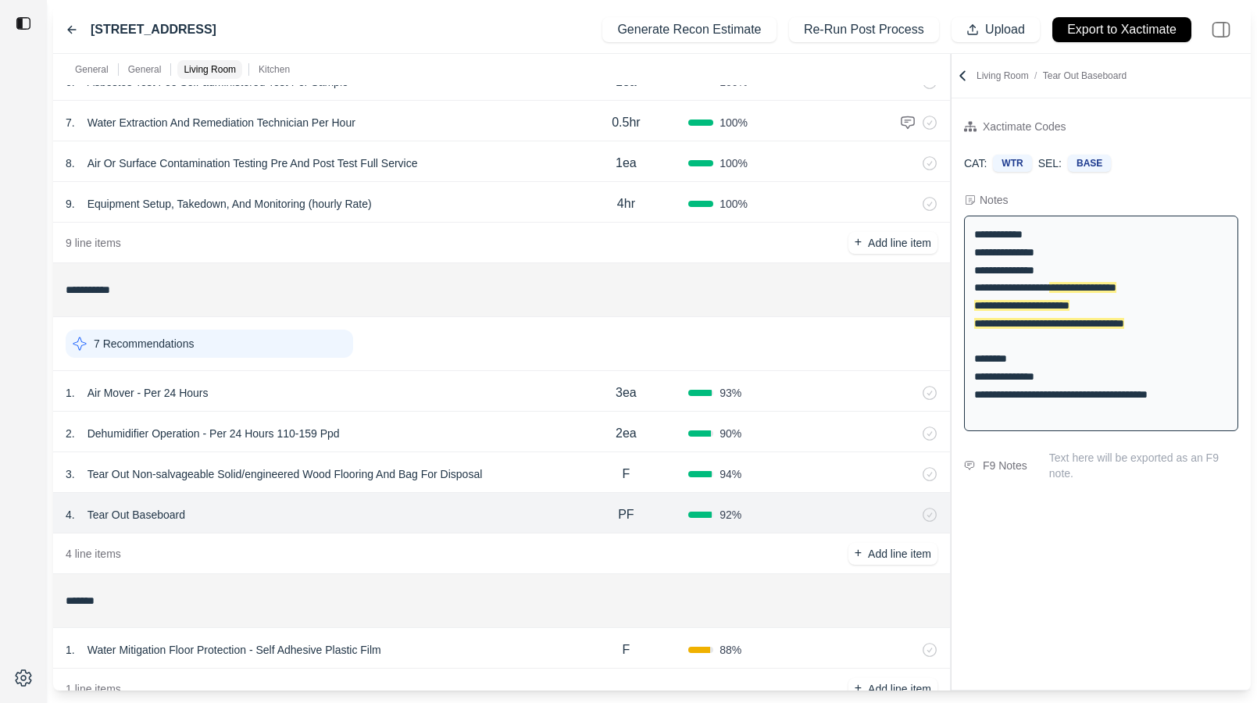
click at [70, 24] on icon at bounding box center [72, 29] width 12 height 12
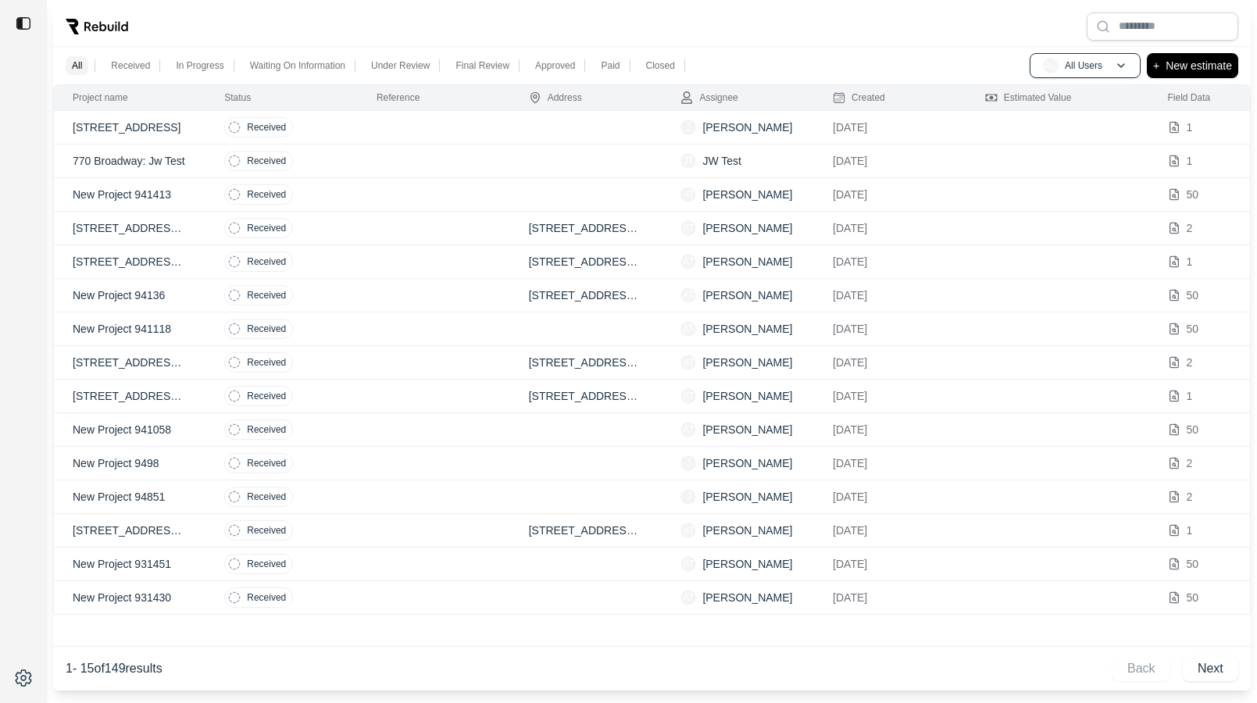
click at [412, 127] on td at bounding box center [434, 128] width 152 height 34
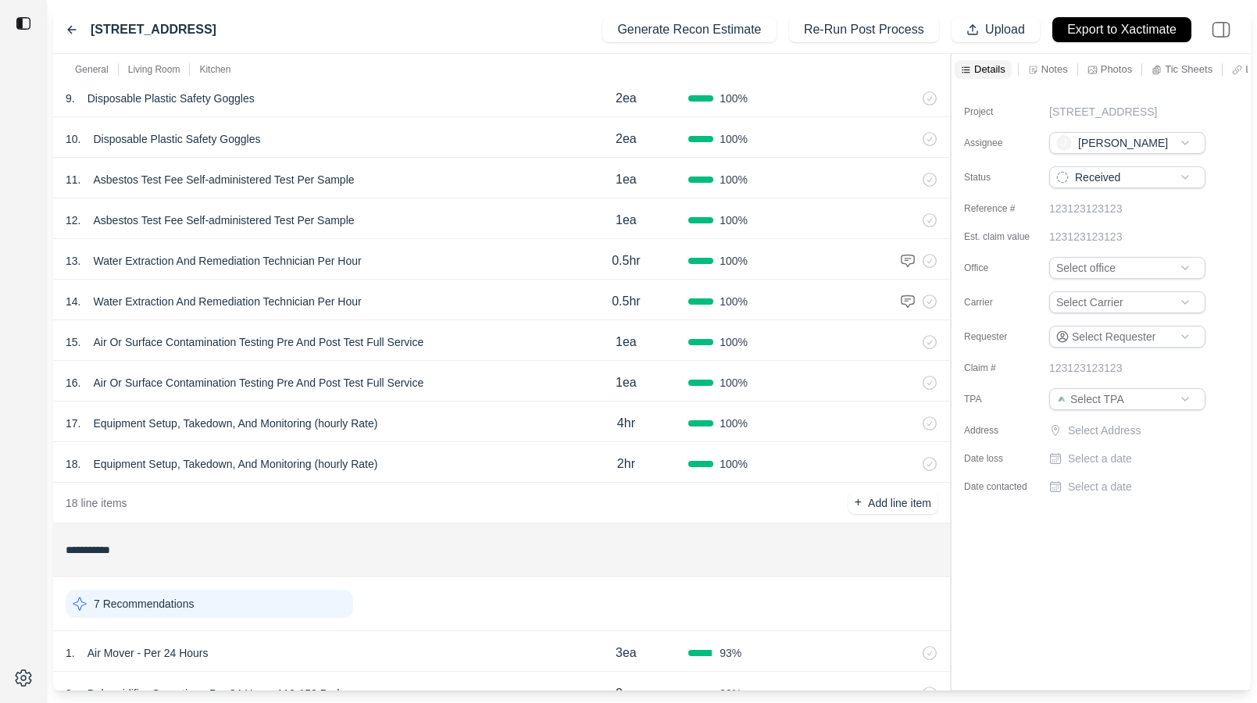
scroll to position [745, 0]
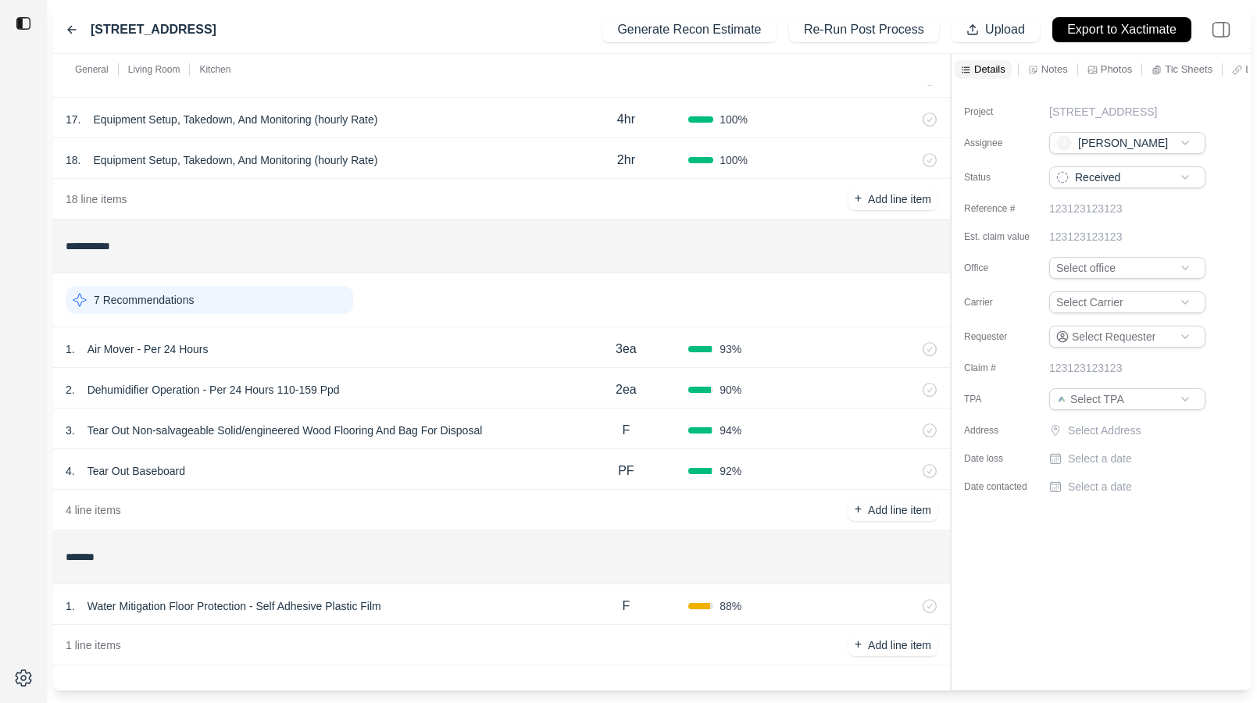
click at [454, 161] on div "18 . Equipment Setup, Takedown, And Monitoring (hourly Rate)" at bounding box center [315, 160] width 498 height 22
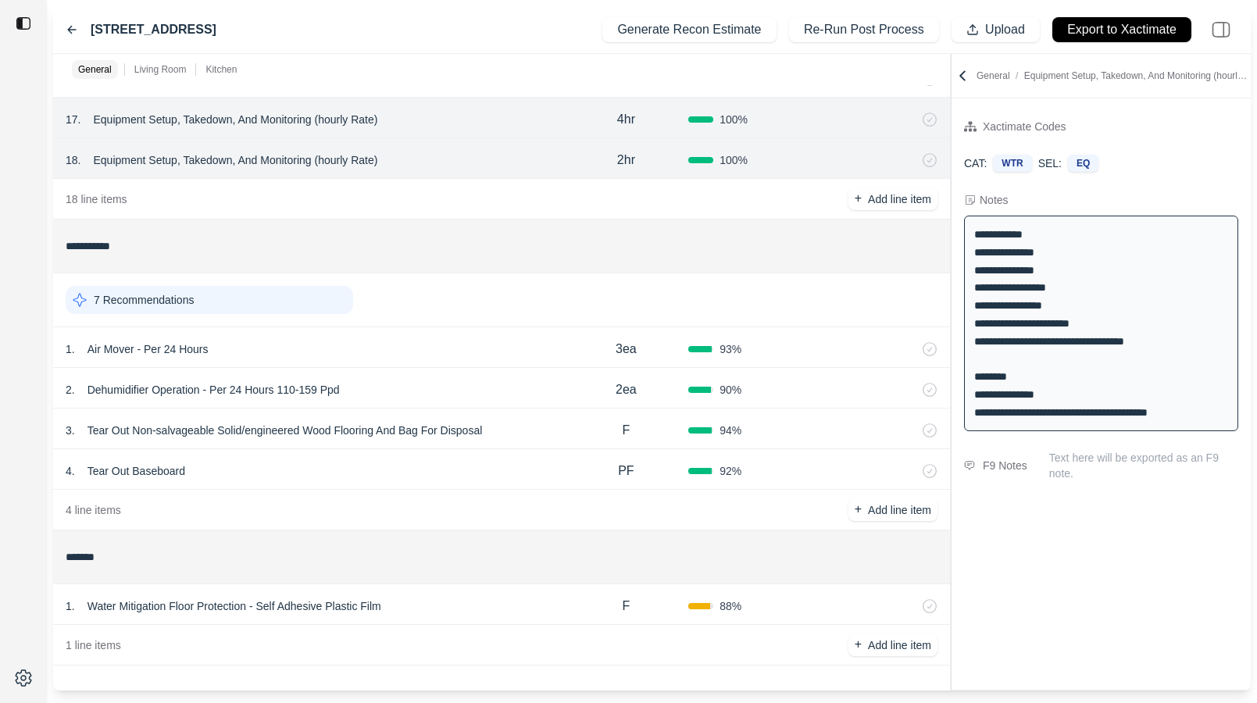
scroll to position [0, 0]
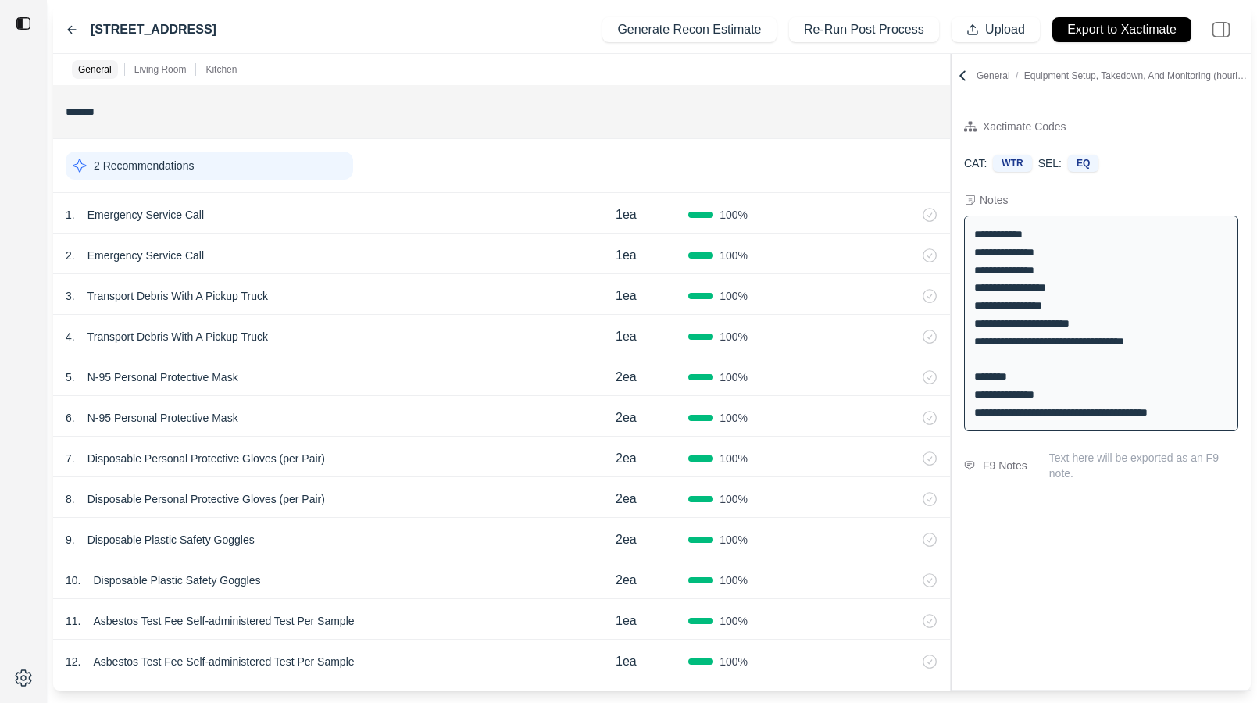
click at [73, 29] on icon at bounding box center [72, 30] width 8 height 7
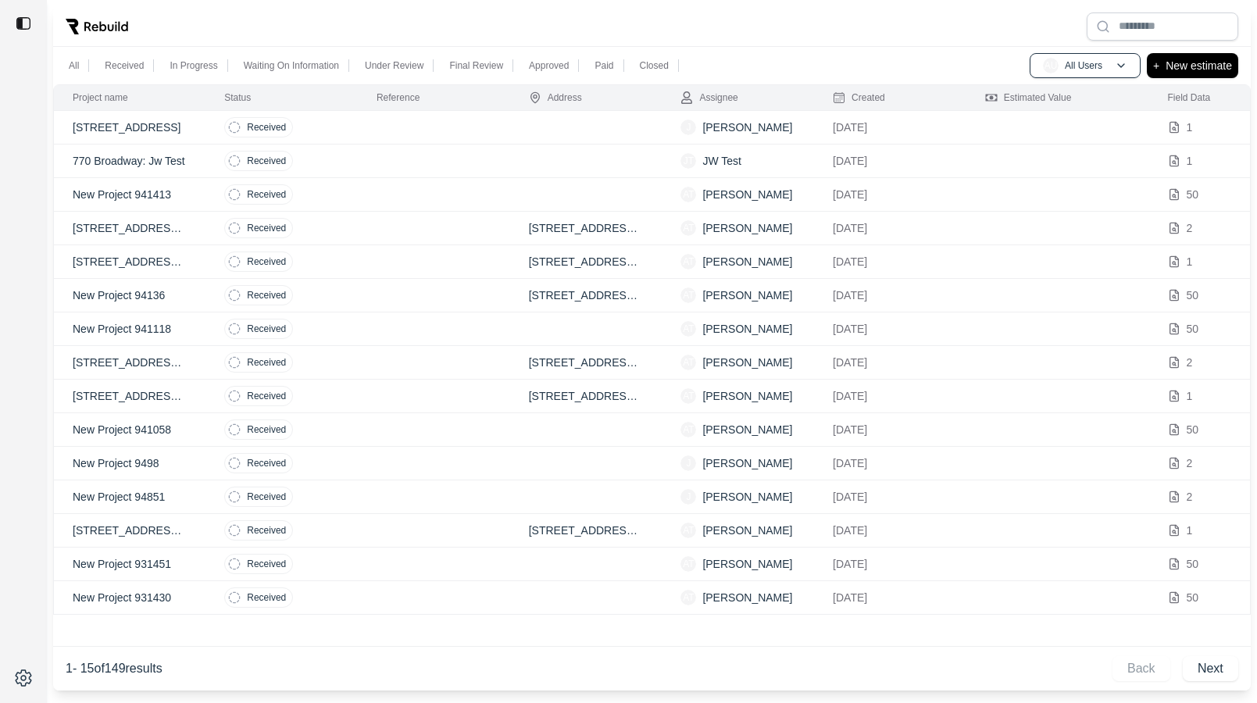
click at [431, 169] on td at bounding box center [434, 162] width 152 height 34
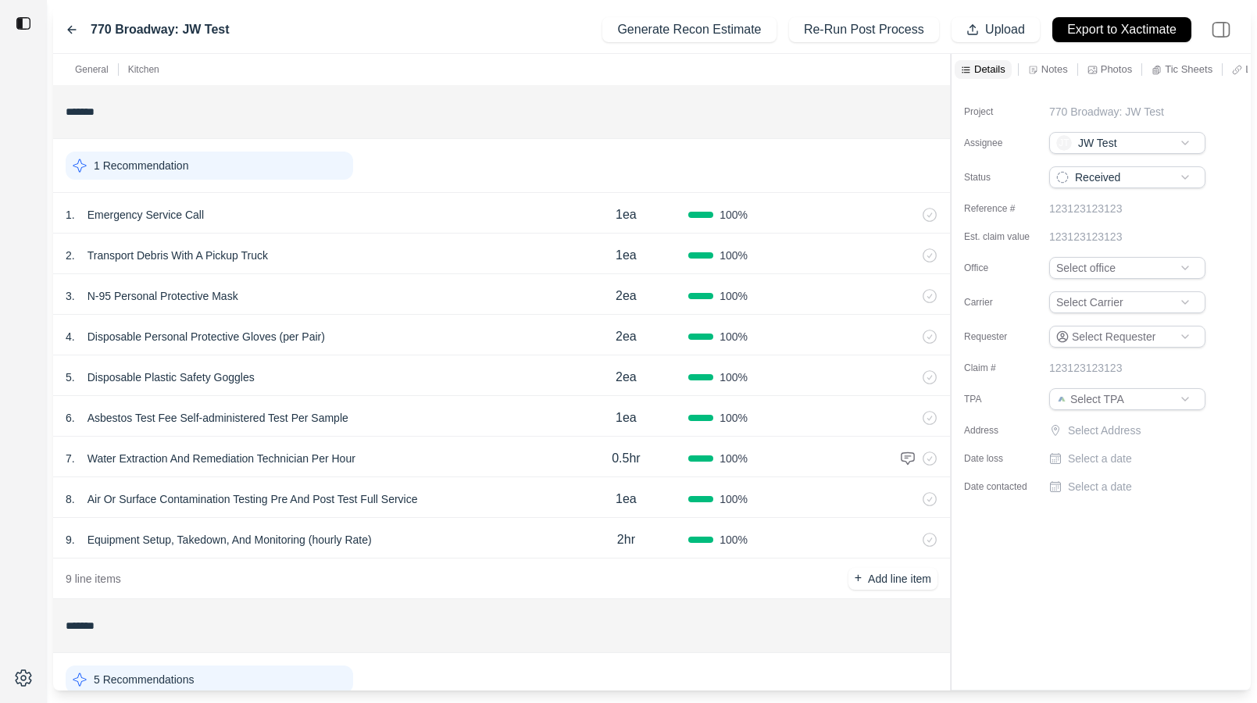
click at [80, 34] on div "770 Broadway: JW Test" at bounding box center [148, 29] width 164 height 19
click at [73, 29] on icon at bounding box center [72, 30] width 8 height 7
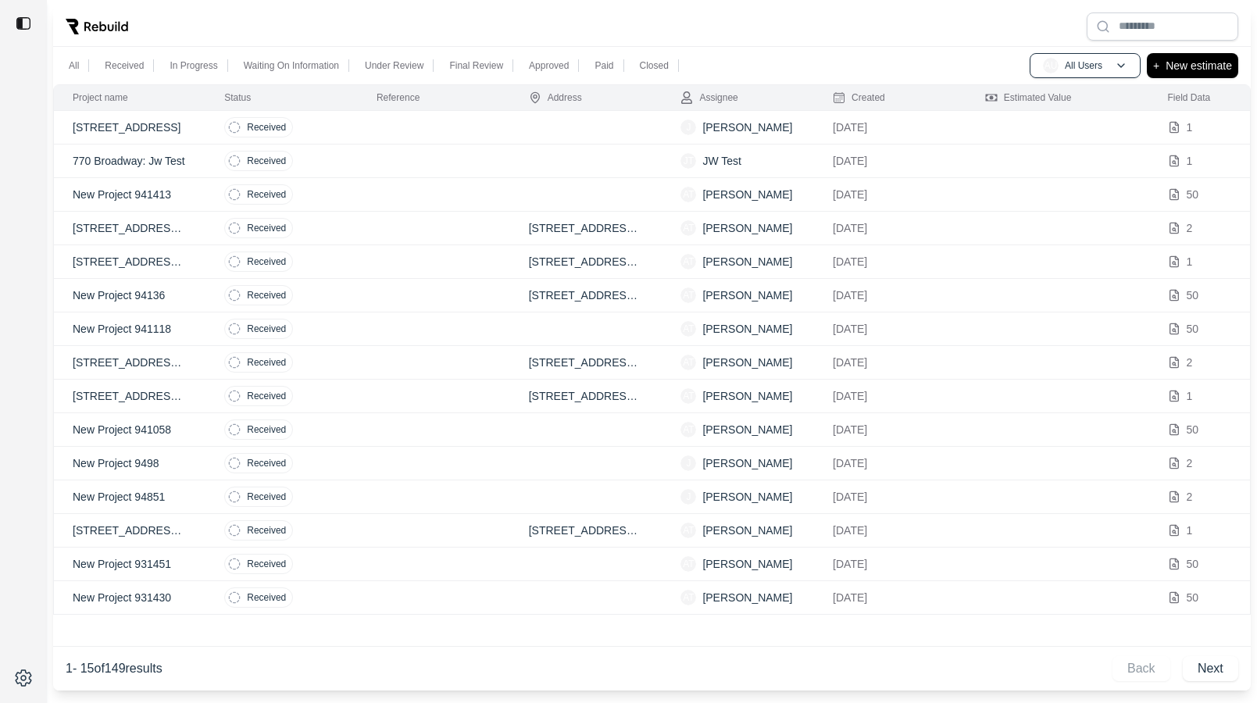
click at [479, 149] on td at bounding box center [434, 162] width 152 height 34
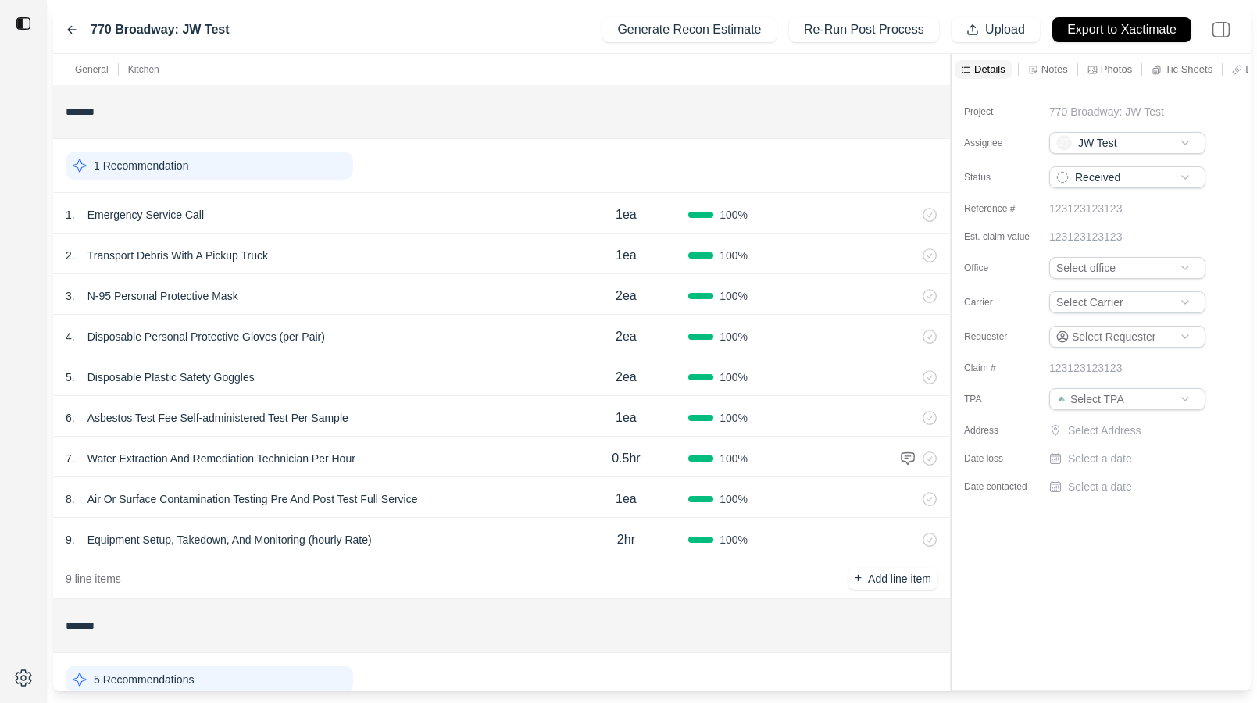
click at [68, 23] on icon at bounding box center [72, 29] width 12 height 12
